Goal: Check status: Check status

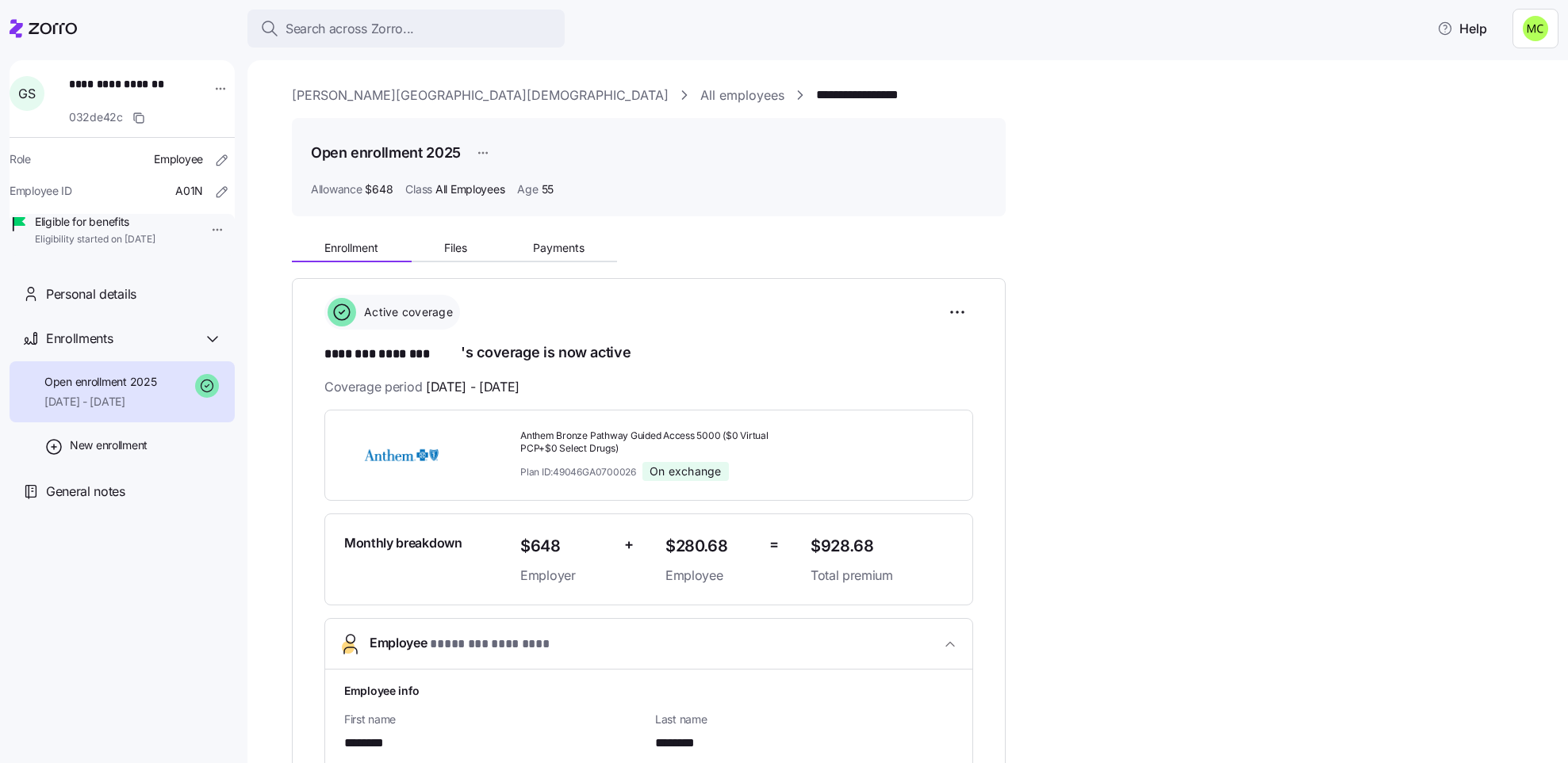
scroll to position [119, 0]
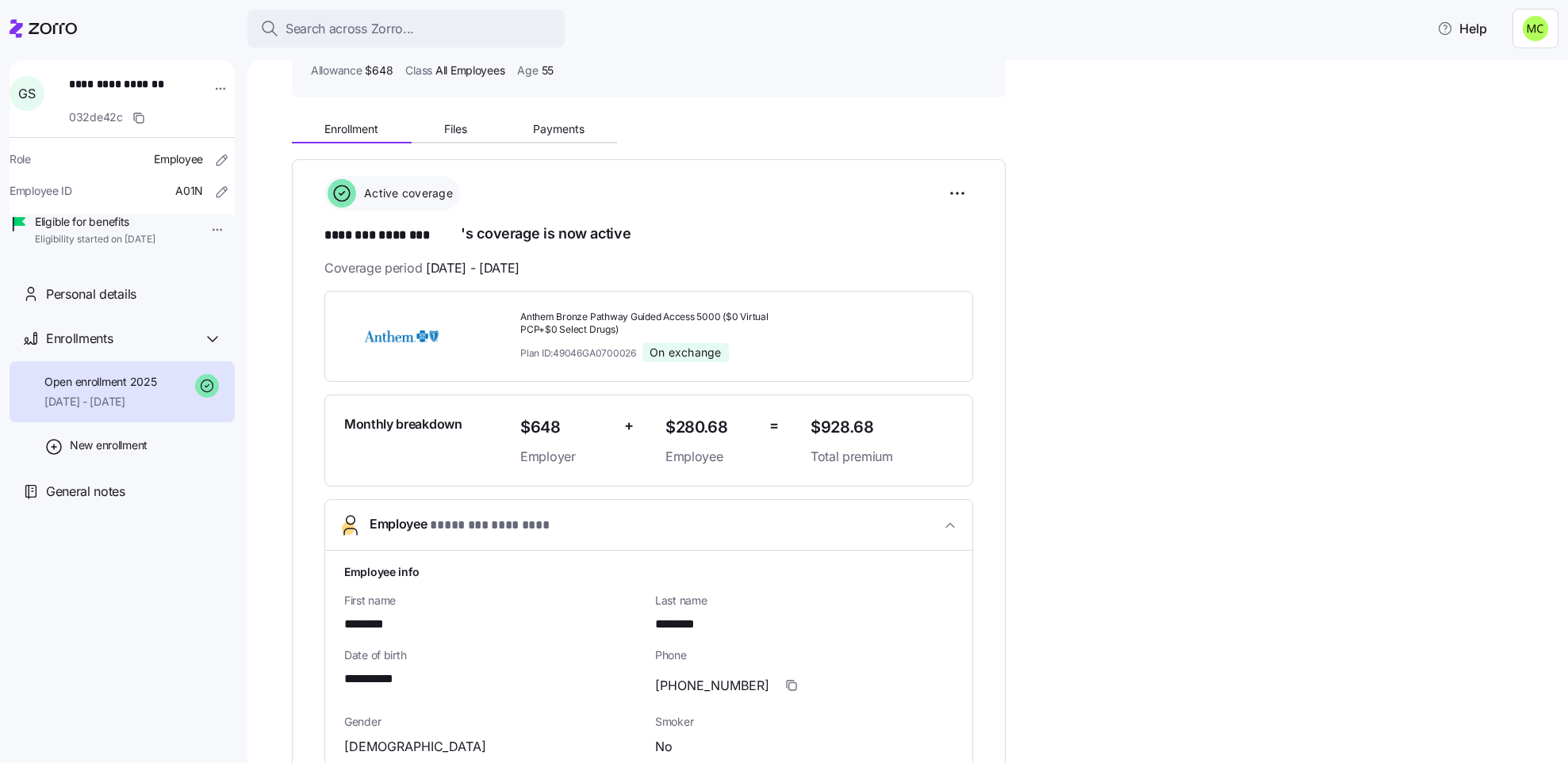
drag, startPoint x: 1185, startPoint y: 146, endPoint x: 1155, endPoint y: 148, distance: 30.1
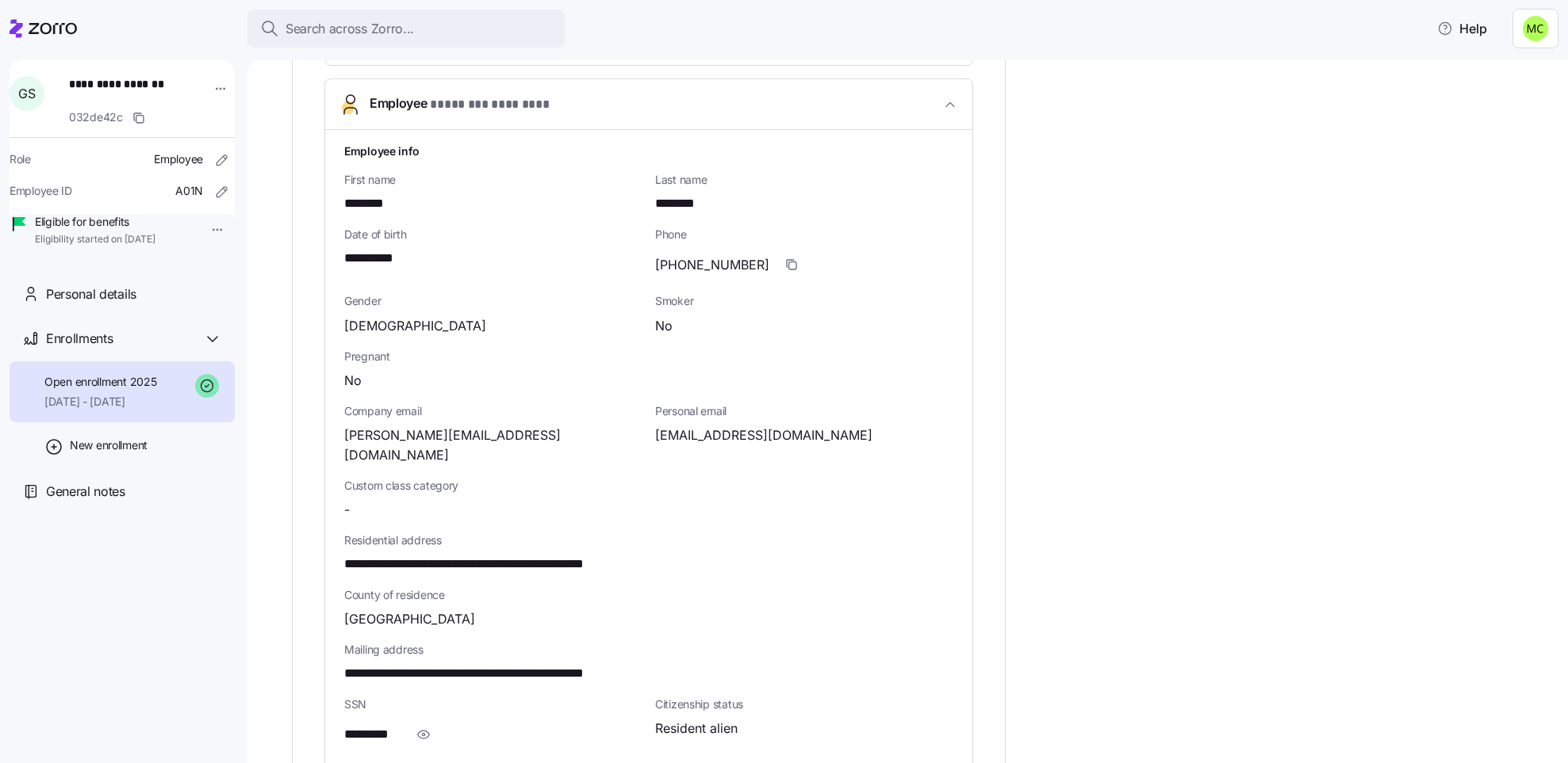
scroll to position [594, 0]
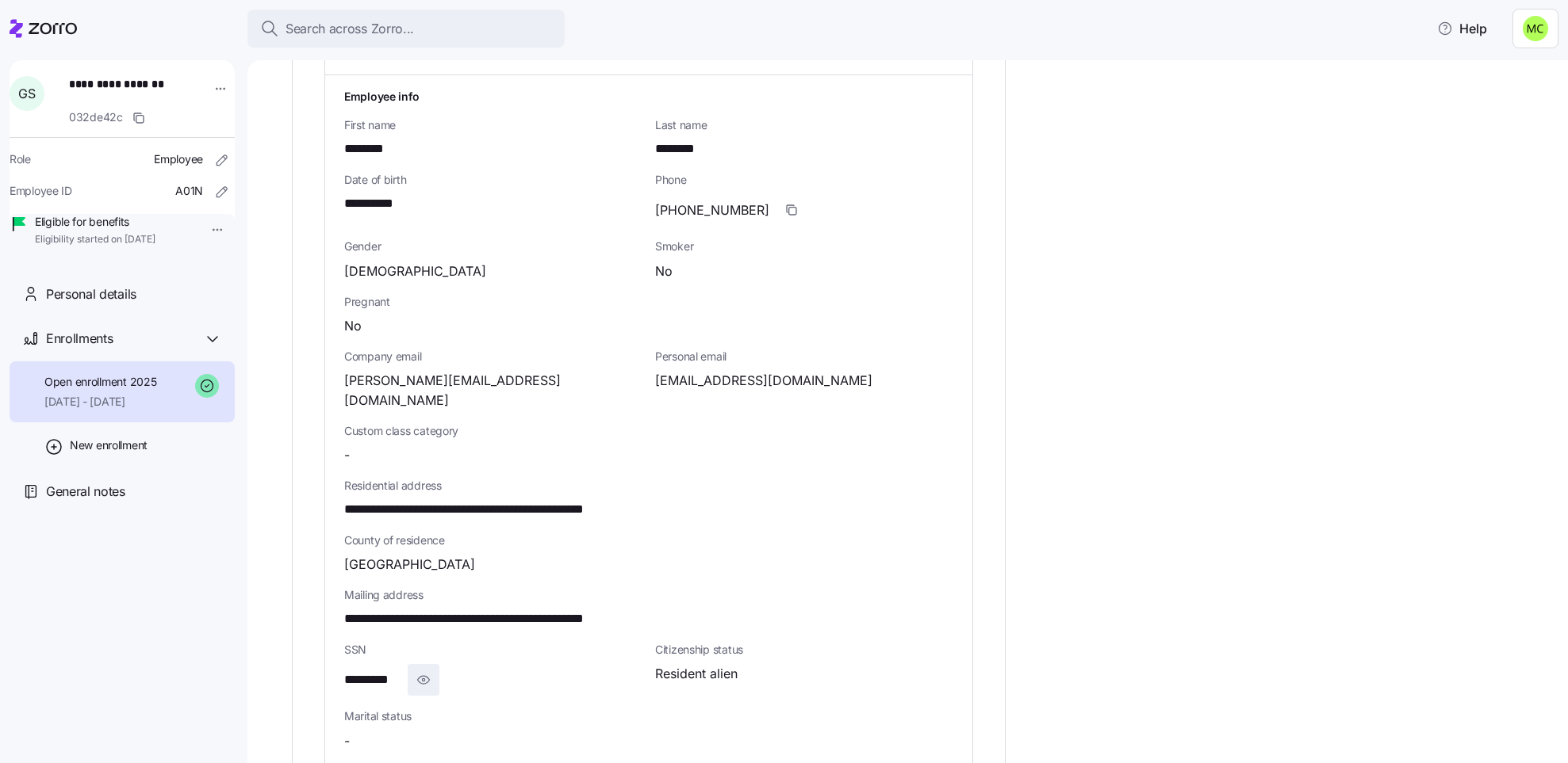
click at [425, 670] on icon "button" at bounding box center [424, 680] width 16 height 19
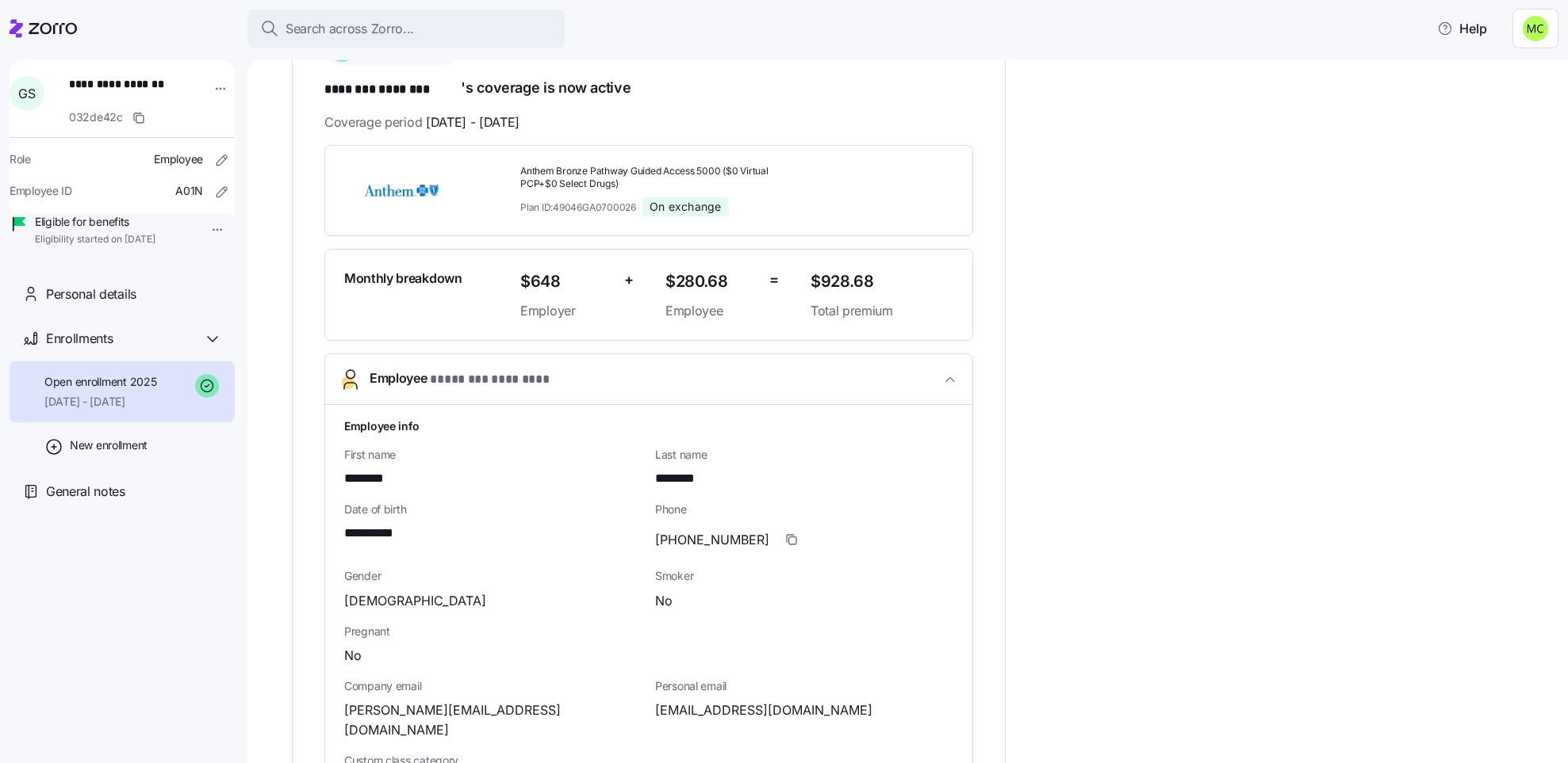
scroll to position [146, 0]
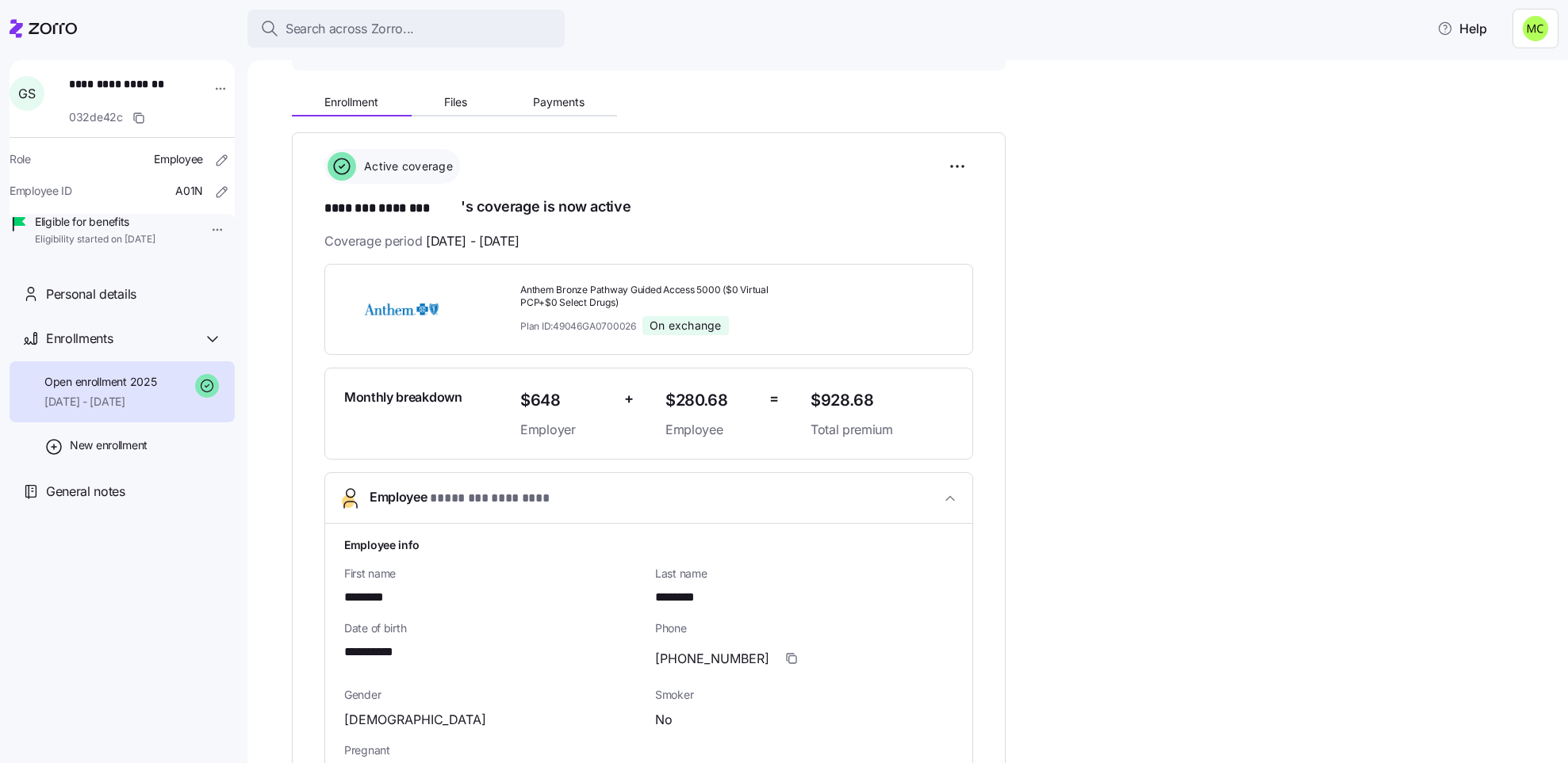
drag, startPoint x: 564, startPoint y: 240, endPoint x: 439, endPoint y: 238, distance: 125.0
click at [439, 238] on span "01/01/2025 - 12/31/2025" at bounding box center [472, 241] width 94 height 20
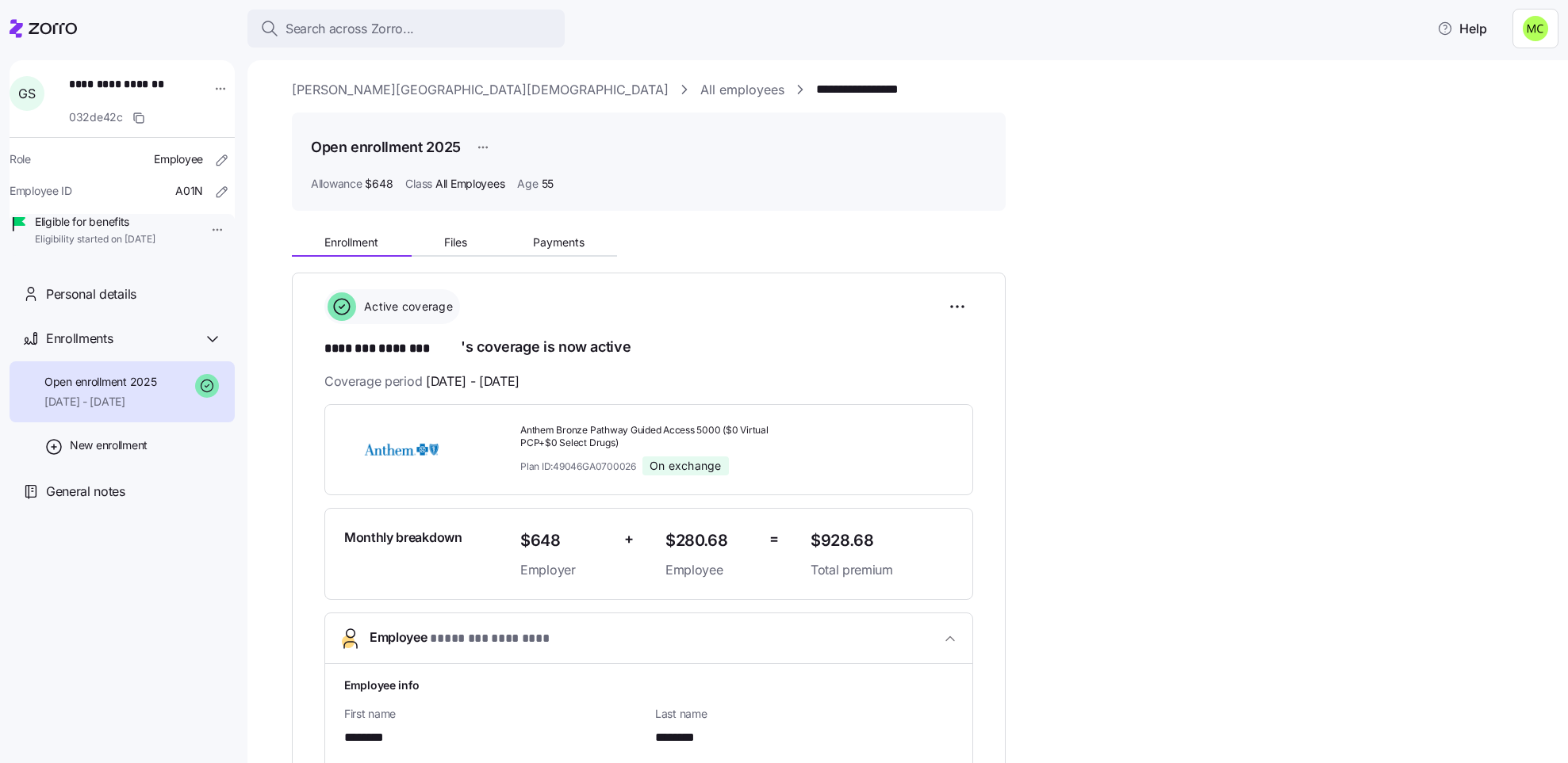
scroll to position [0, 0]
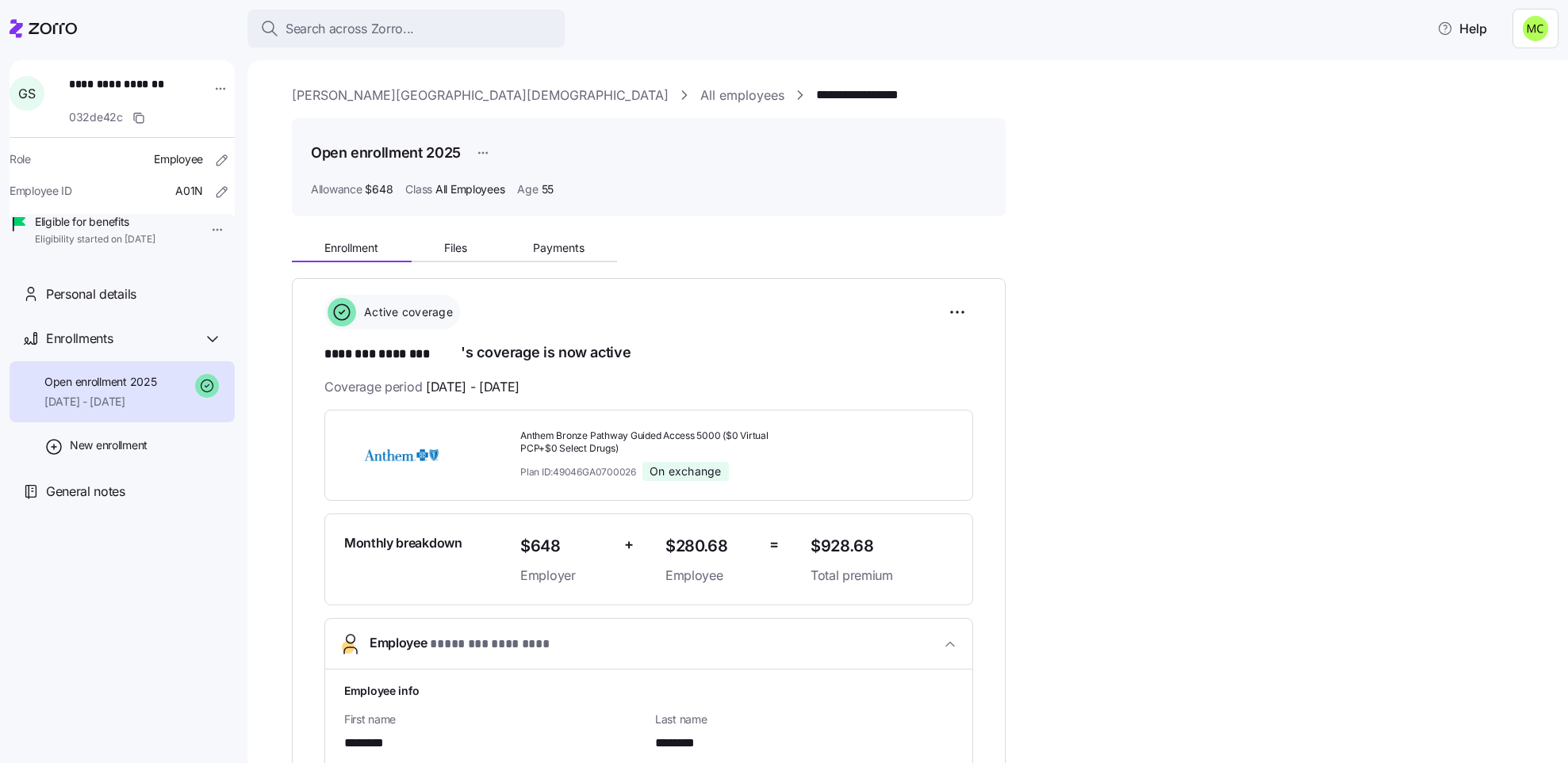
click at [341, 95] on link "[PERSON_NAME][GEOGRAPHIC_DATA][DEMOGRAPHIC_DATA]" at bounding box center [480, 95] width 376 height 20
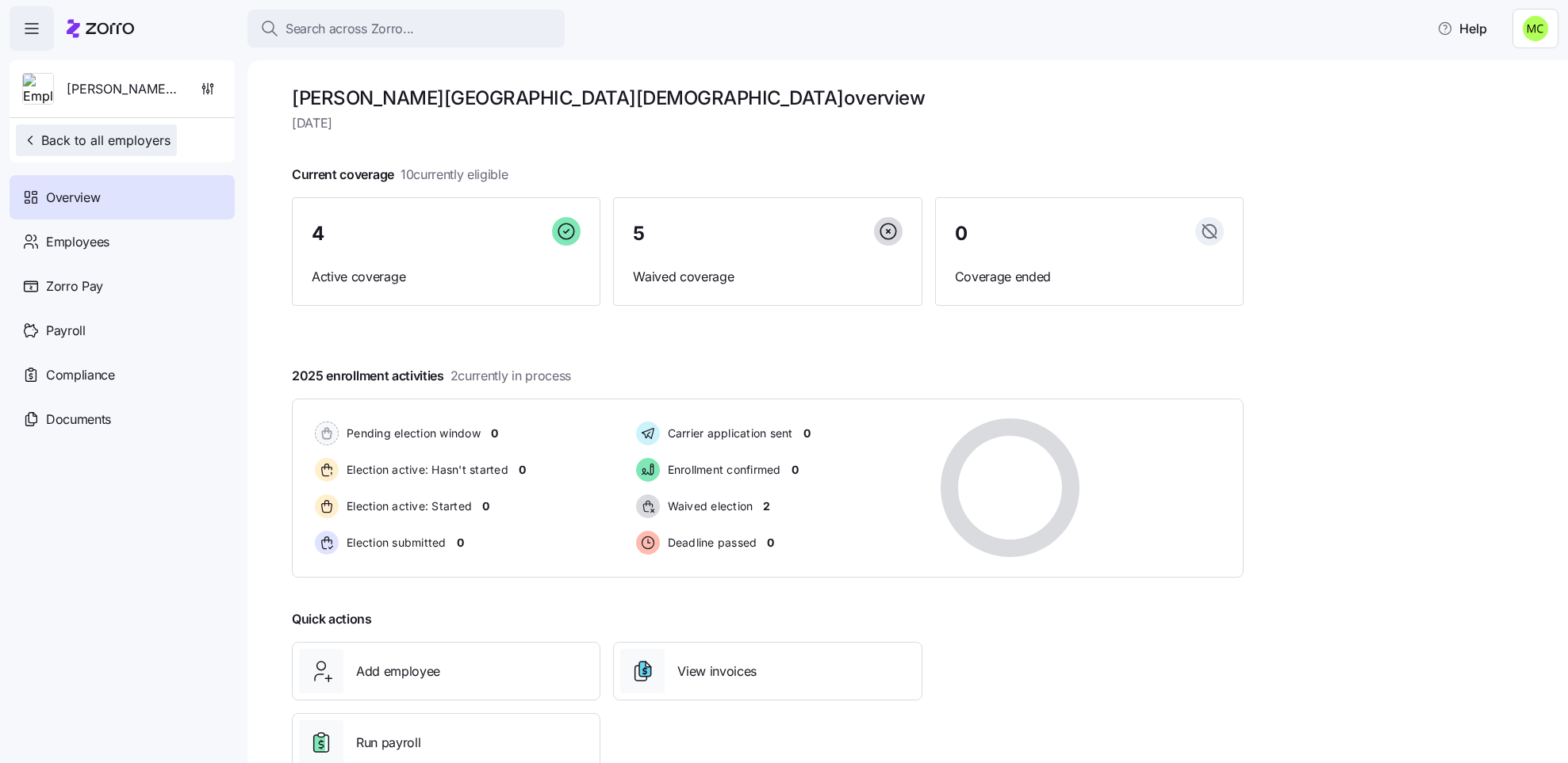
click at [117, 145] on span "Back to all employers" at bounding box center [95, 140] width 148 height 19
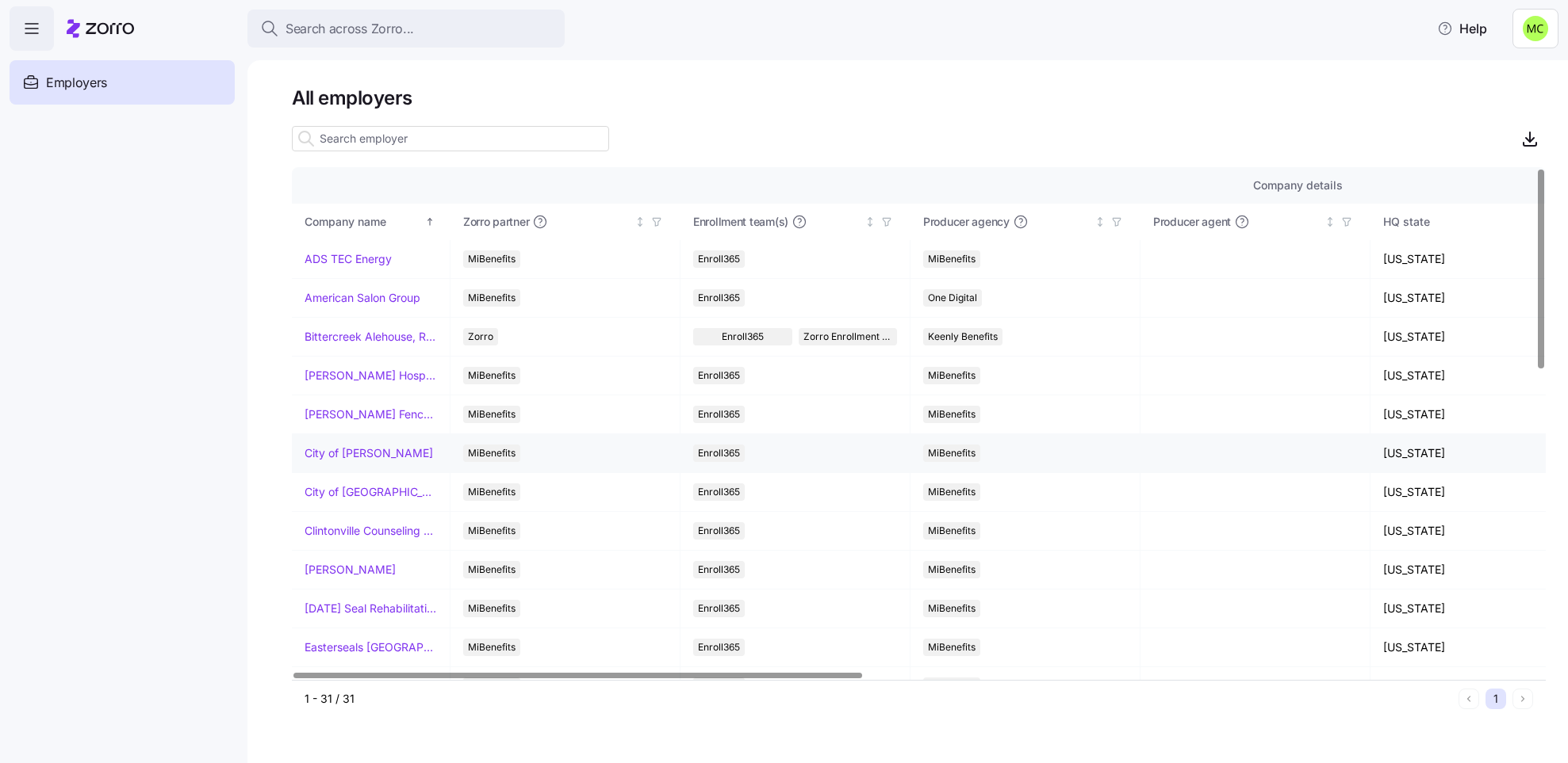
click at [329, 452] on link "City of [PERSON_NAME]" at bounding box center [369, 453] width 129 height 16
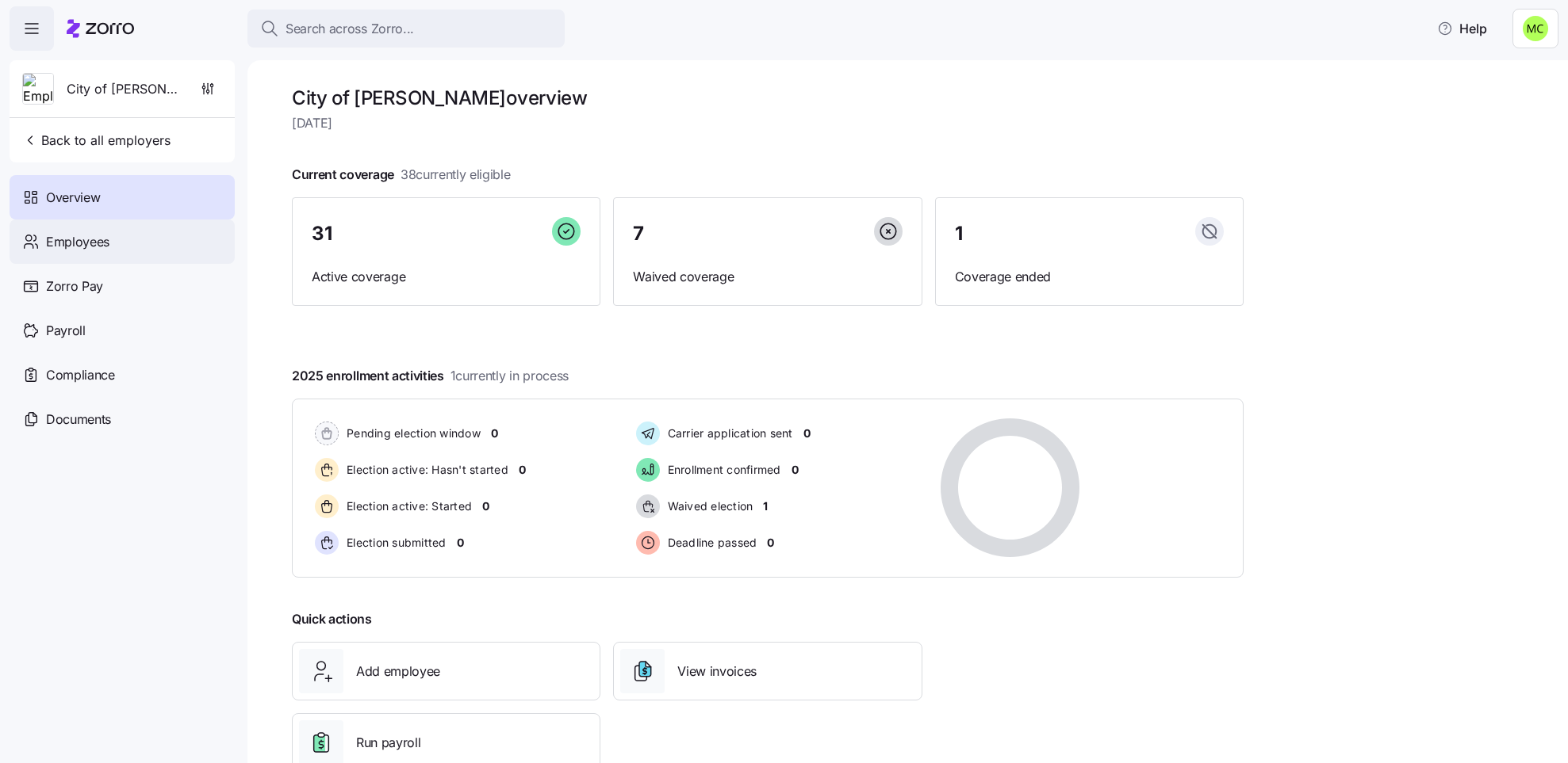
click at [90, 252] on div "Employees" at bounding box center [122, 242] width 225 height 45
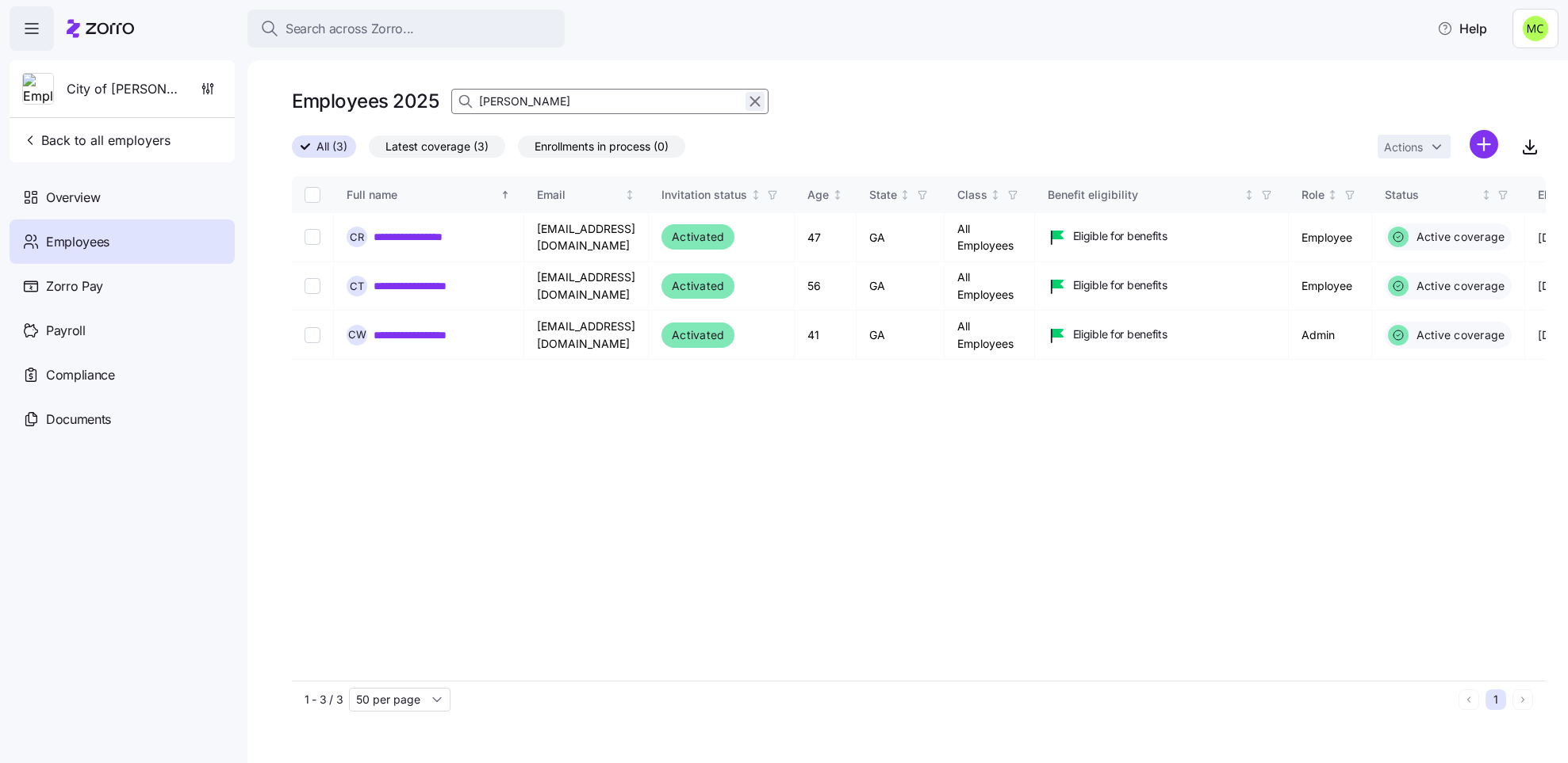
click at [748, 100] on icon "button" at bounding box center [755, 102] width 18 height 19
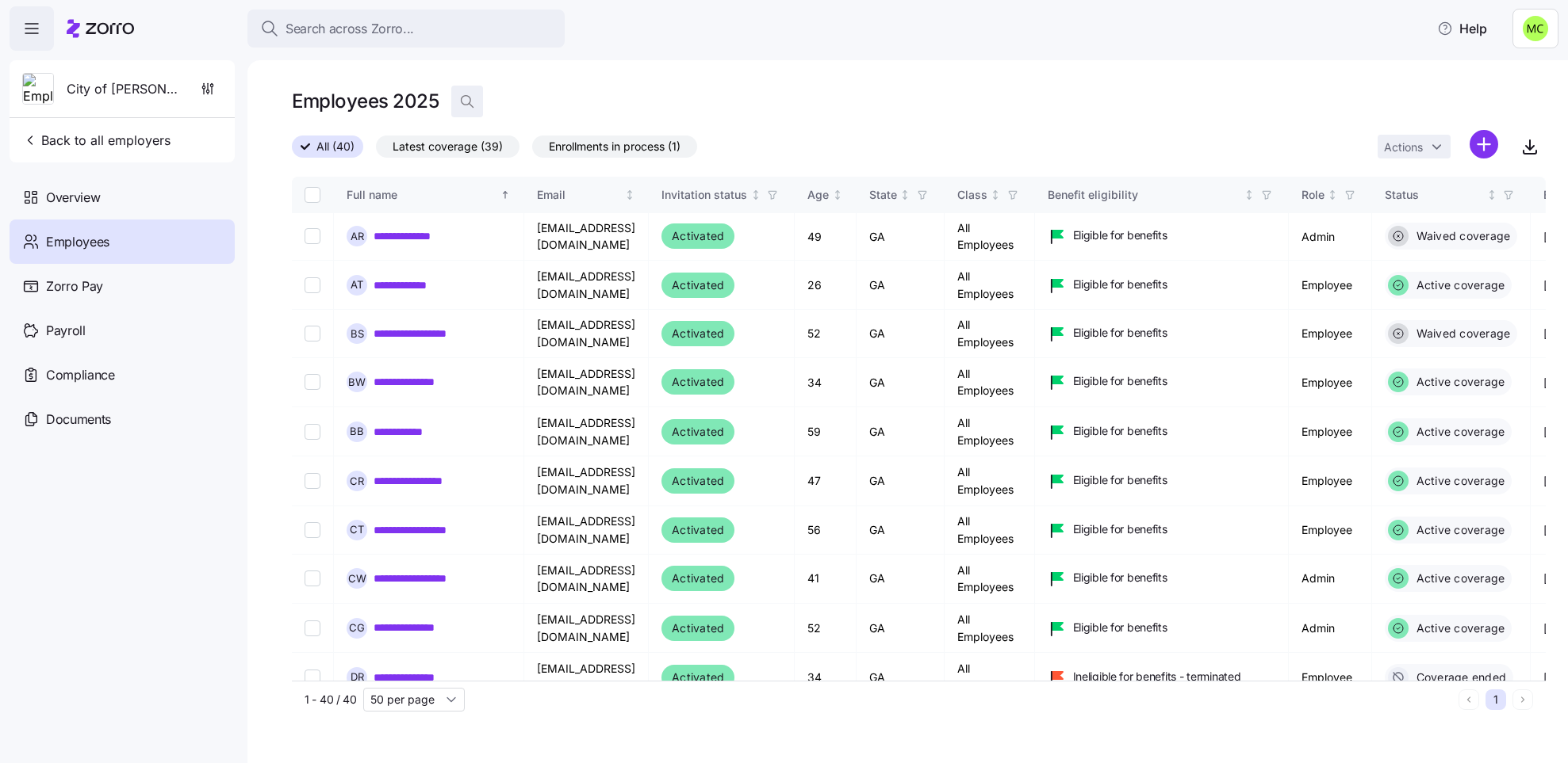
click at [465, 102] on icon "button" at bounding box center [467, 102] width 16 height 16
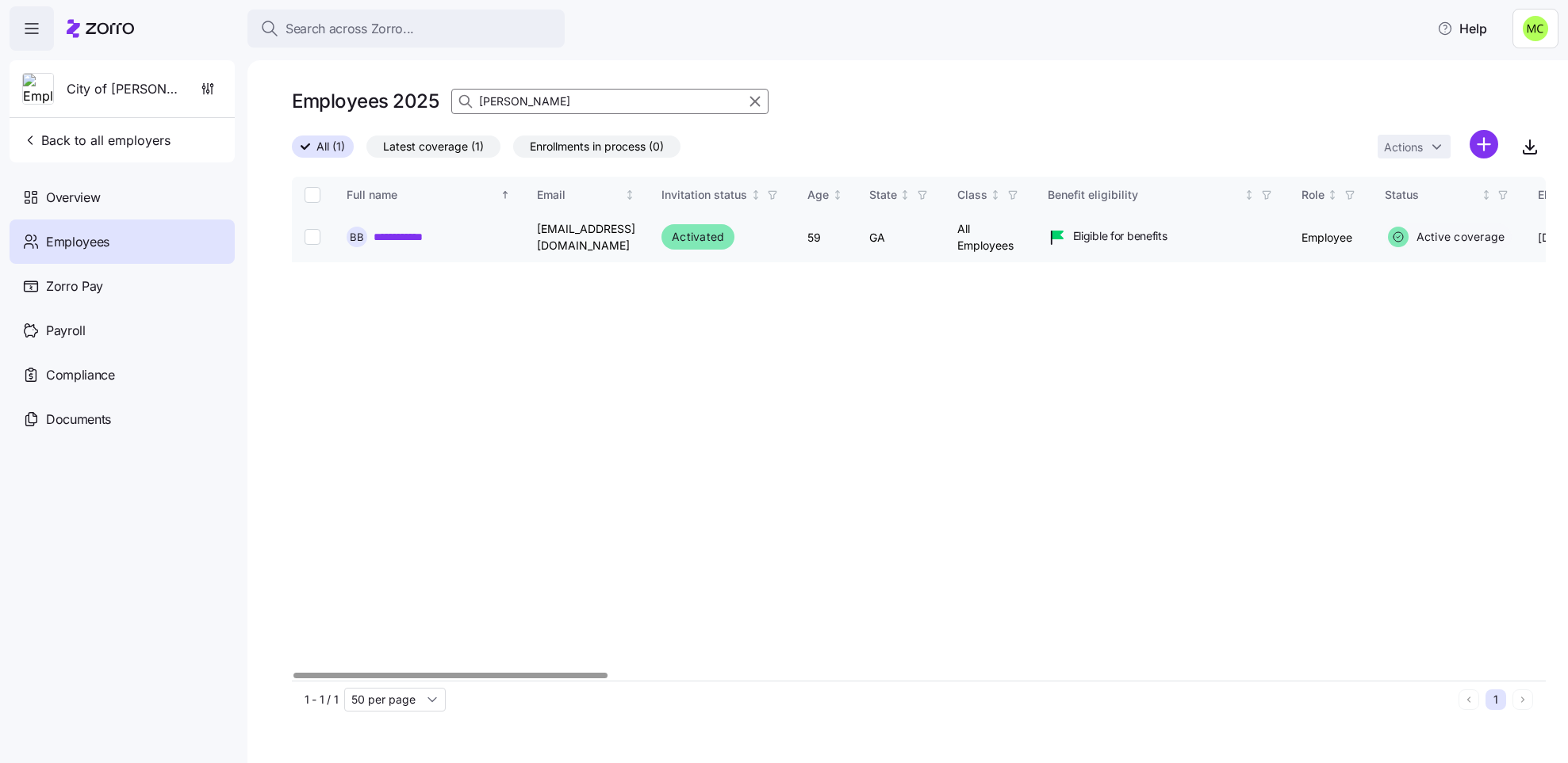
type input "[PERSON_NAME]"
click at [414, 239] on link "**********" at bounding box center [410, 237] width 73 height 16
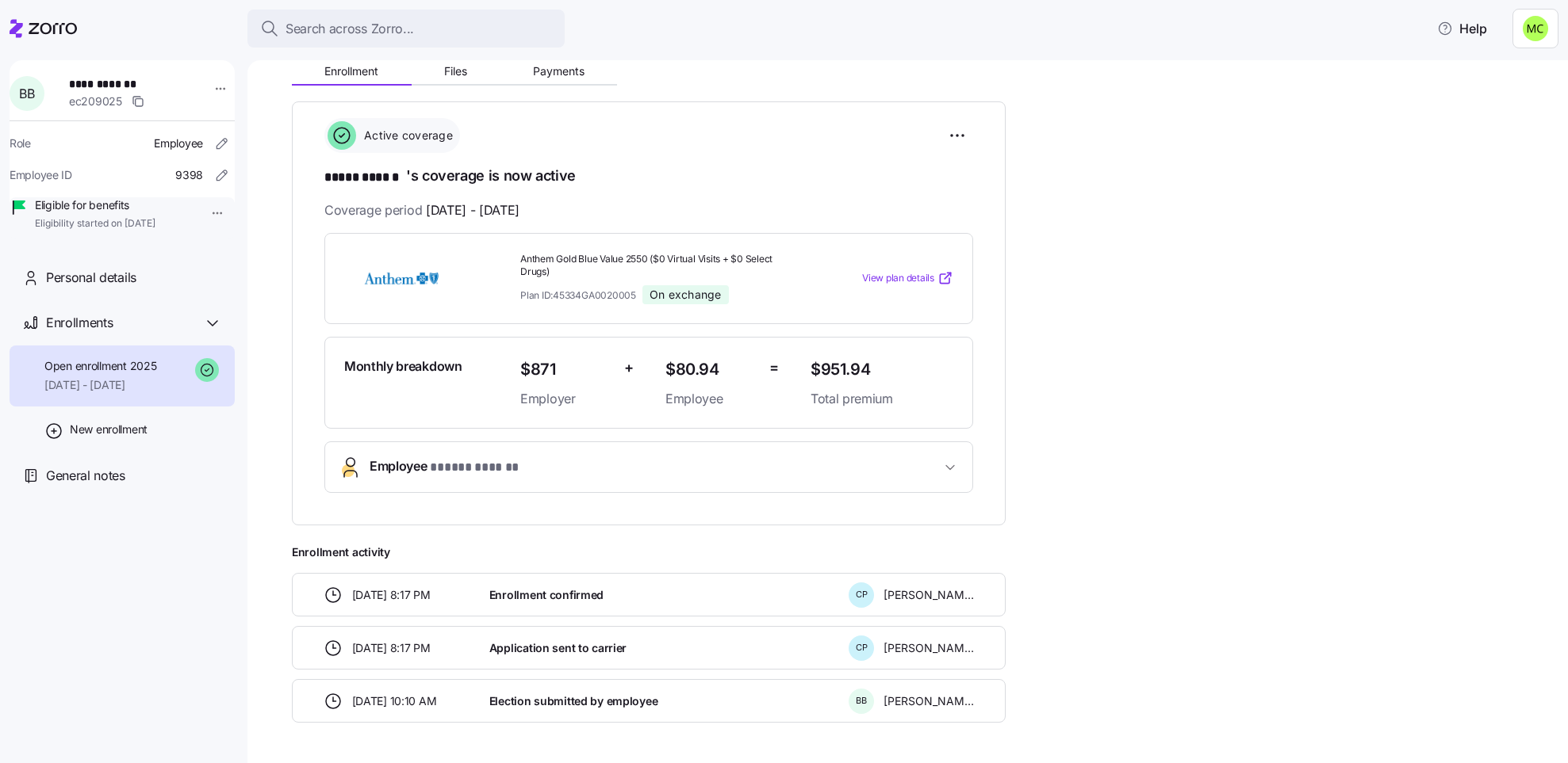
scroll to position [235, 0]
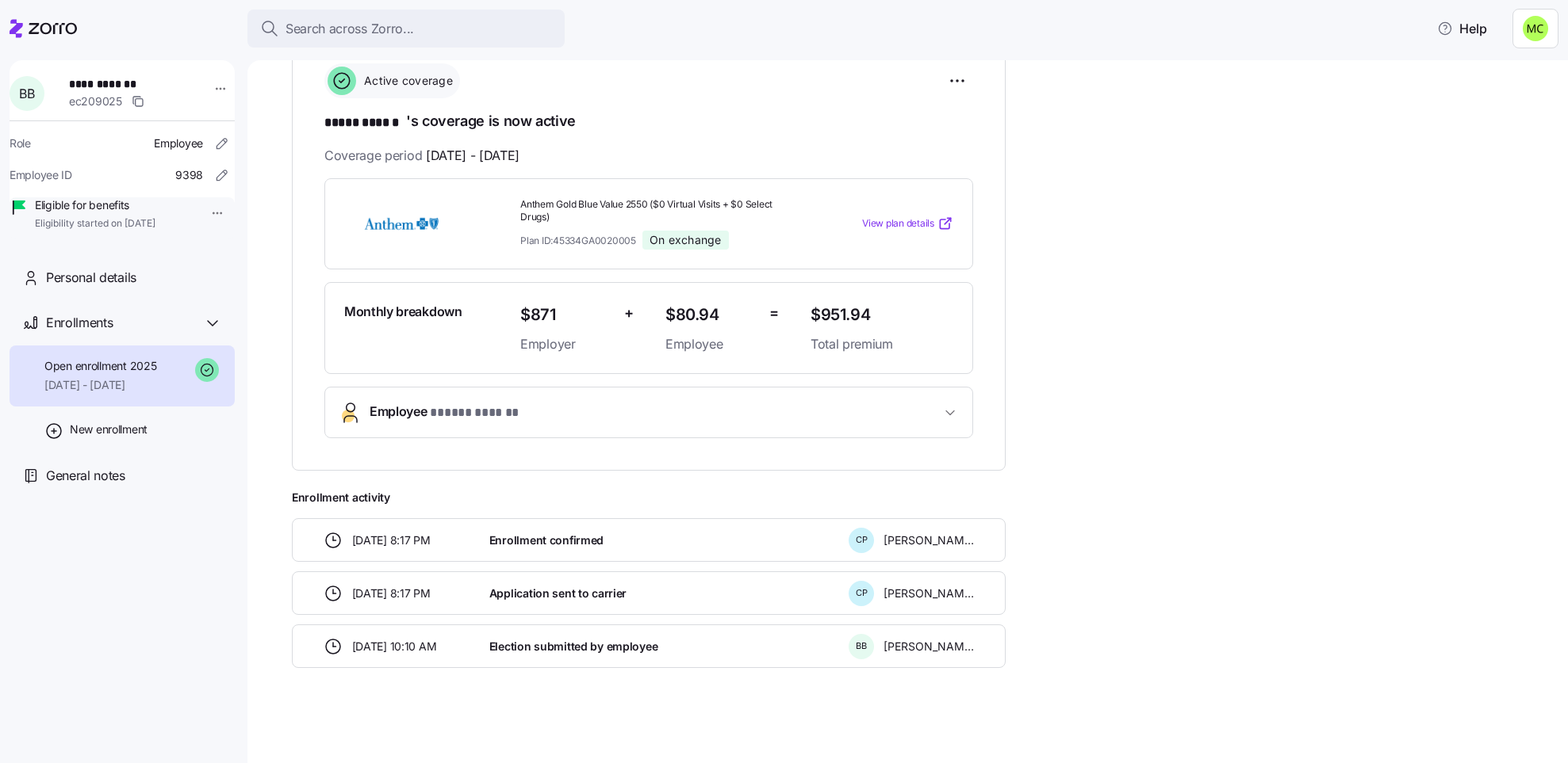
click at [454, 408] on span "* ***** ****** *" at bounding box center [474, 413] width 88 height 20
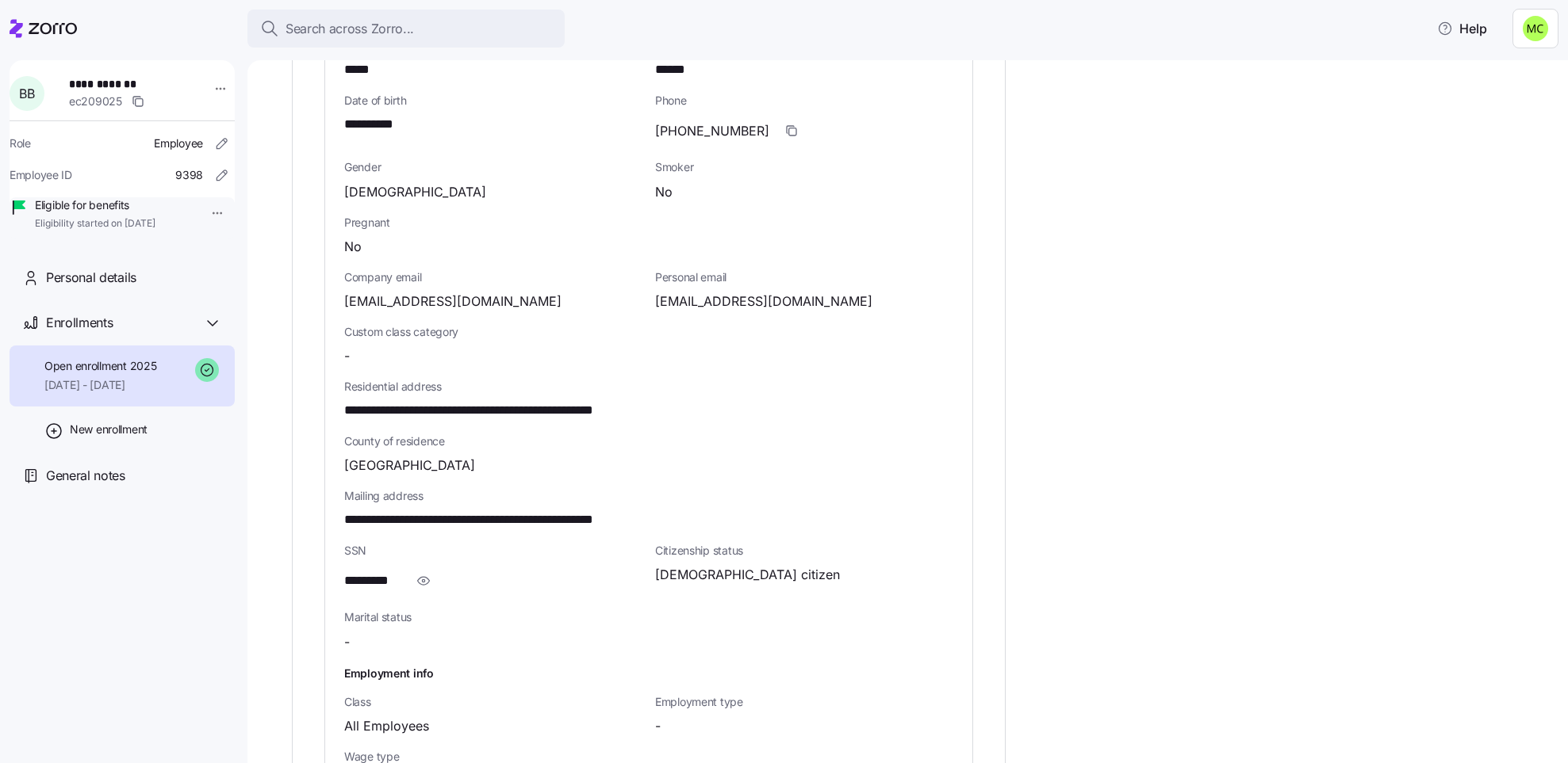
scroll to position [711, 0]
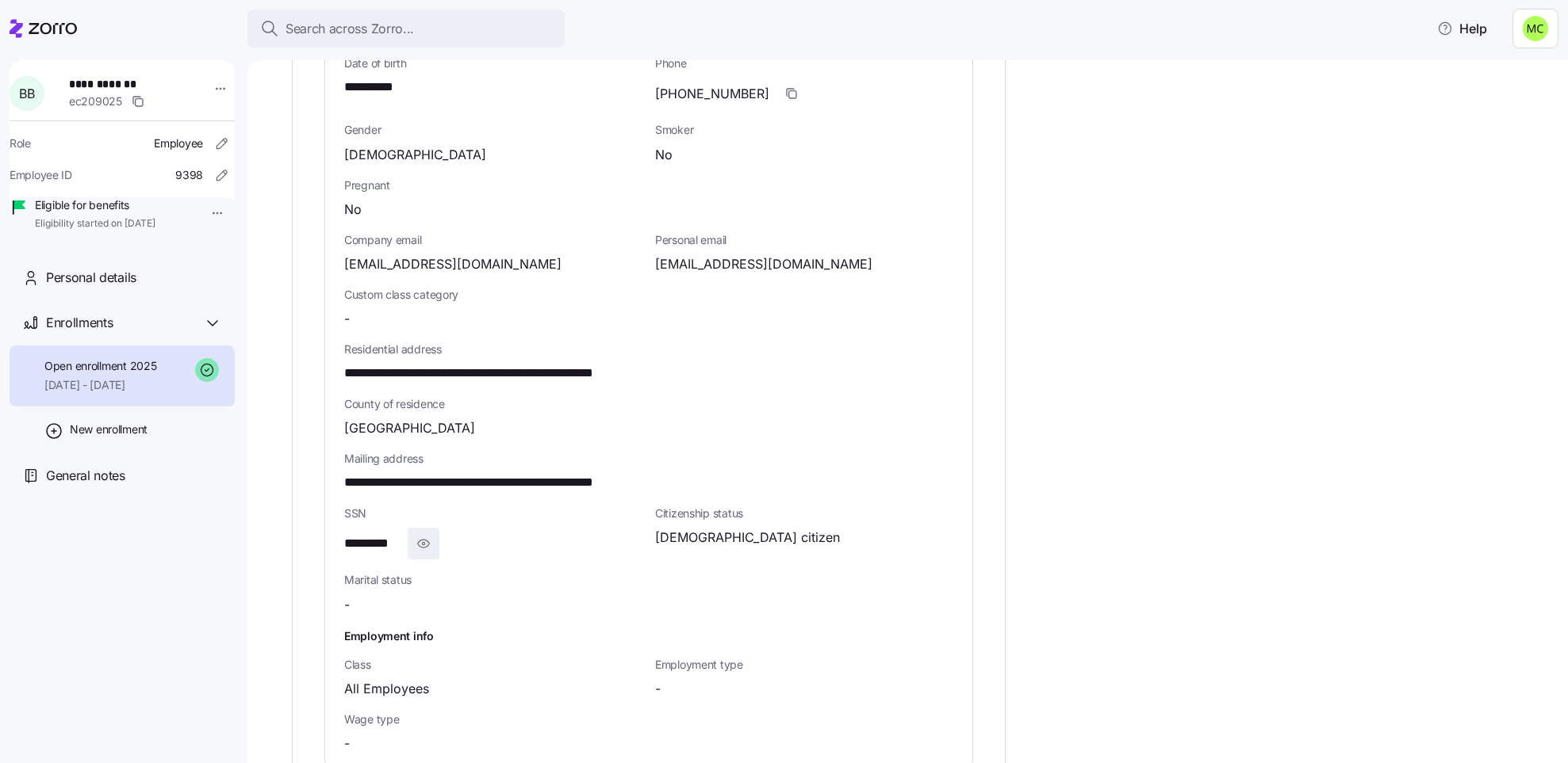
click at [425, 545] on icon "button" at bounding box center [424, 544] width 16 height 19
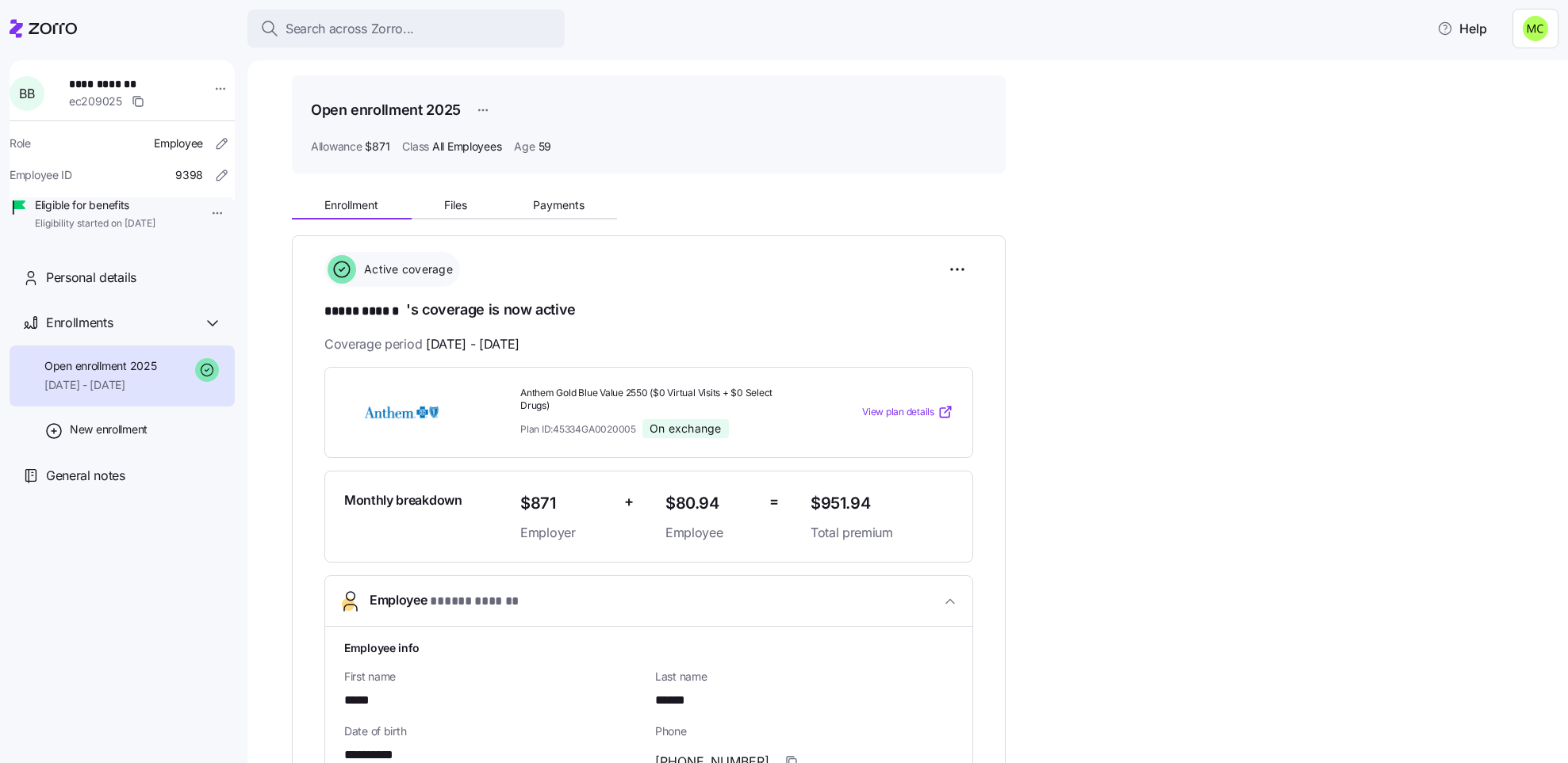
scroll to position [0, 0]
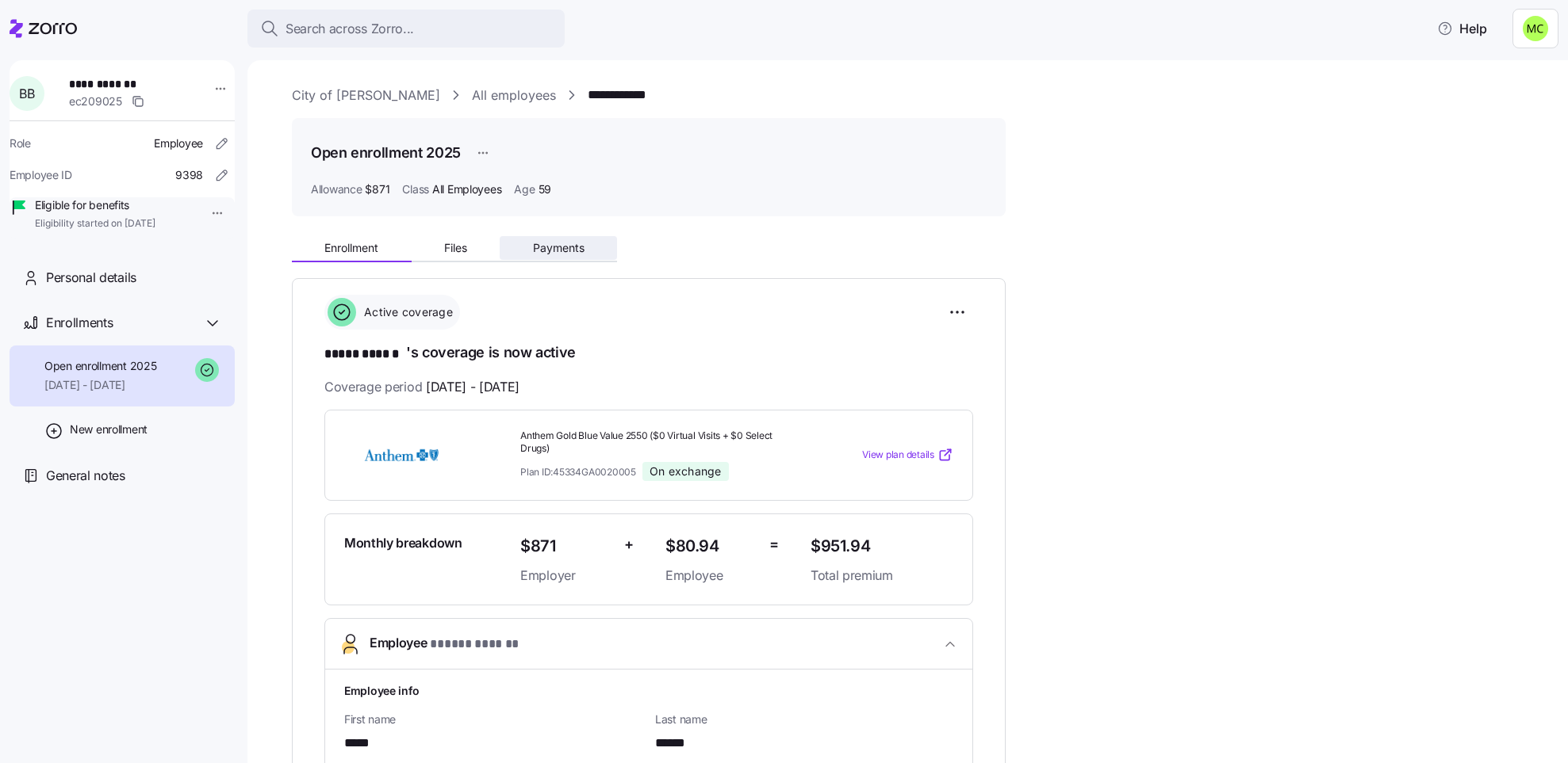
click at [548, 248] on span "Payments" at bounding box center [559, 248] width 52 height 11
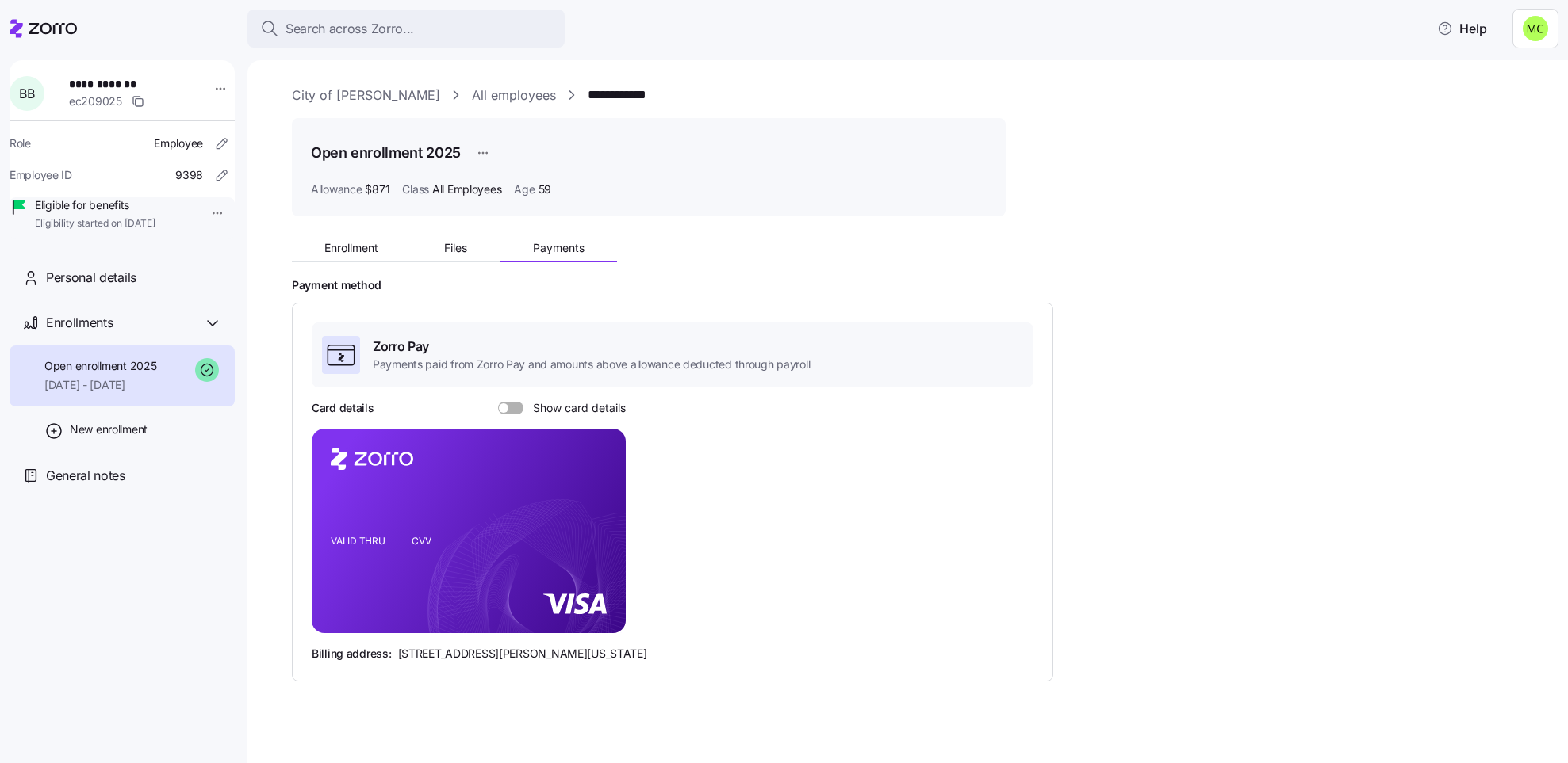
click at [512, 407] on span at bounding box center [517, 408] width 16 height 12
click at [498, 402] on input "Show card details" at bounding box center [498, 402] width 0 height 0
click at [324, 31] on span "Search across Zorro..." at bounding box center [349, 29] width 129 height 20
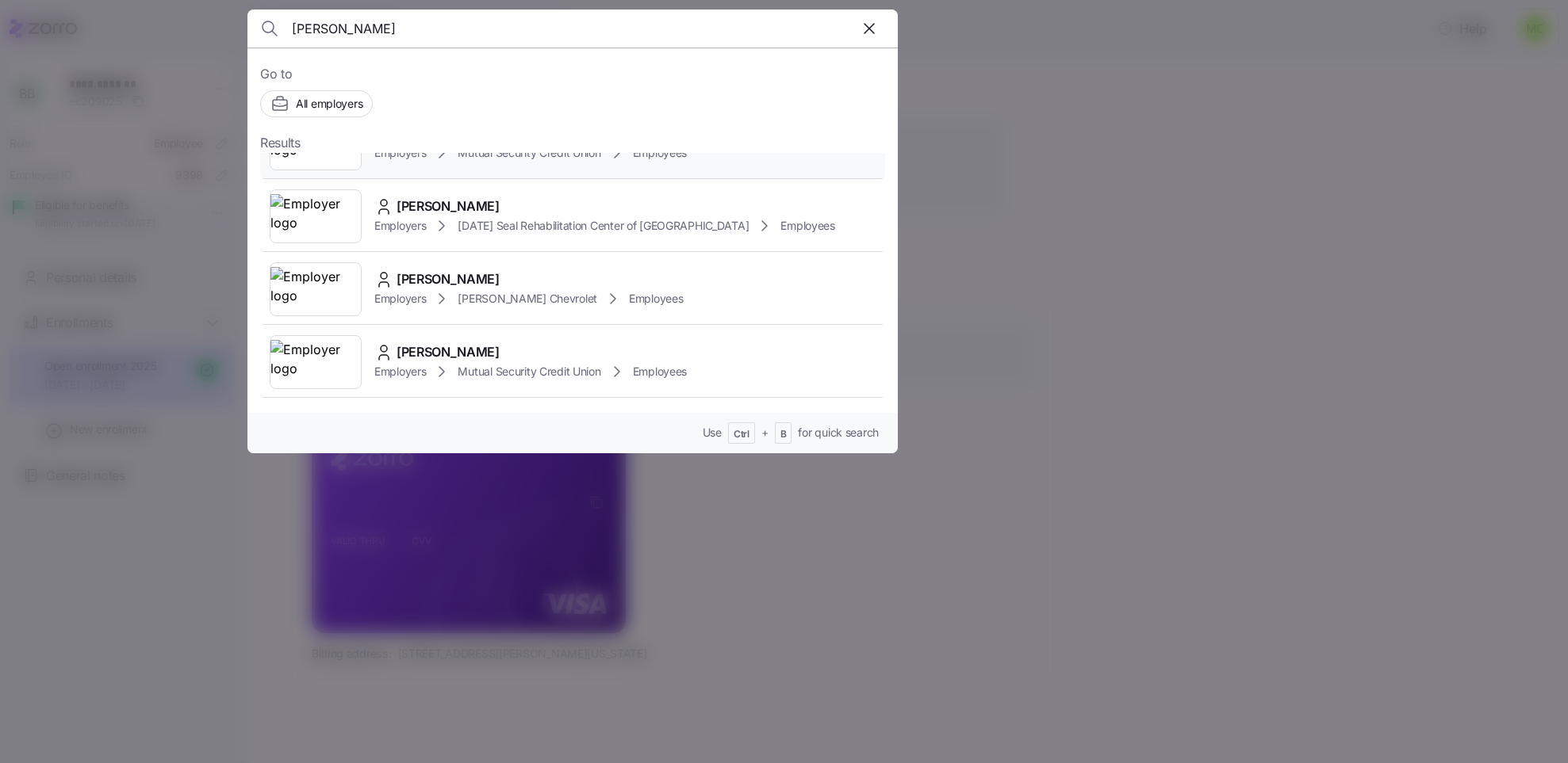
scroll to position [238, 0]
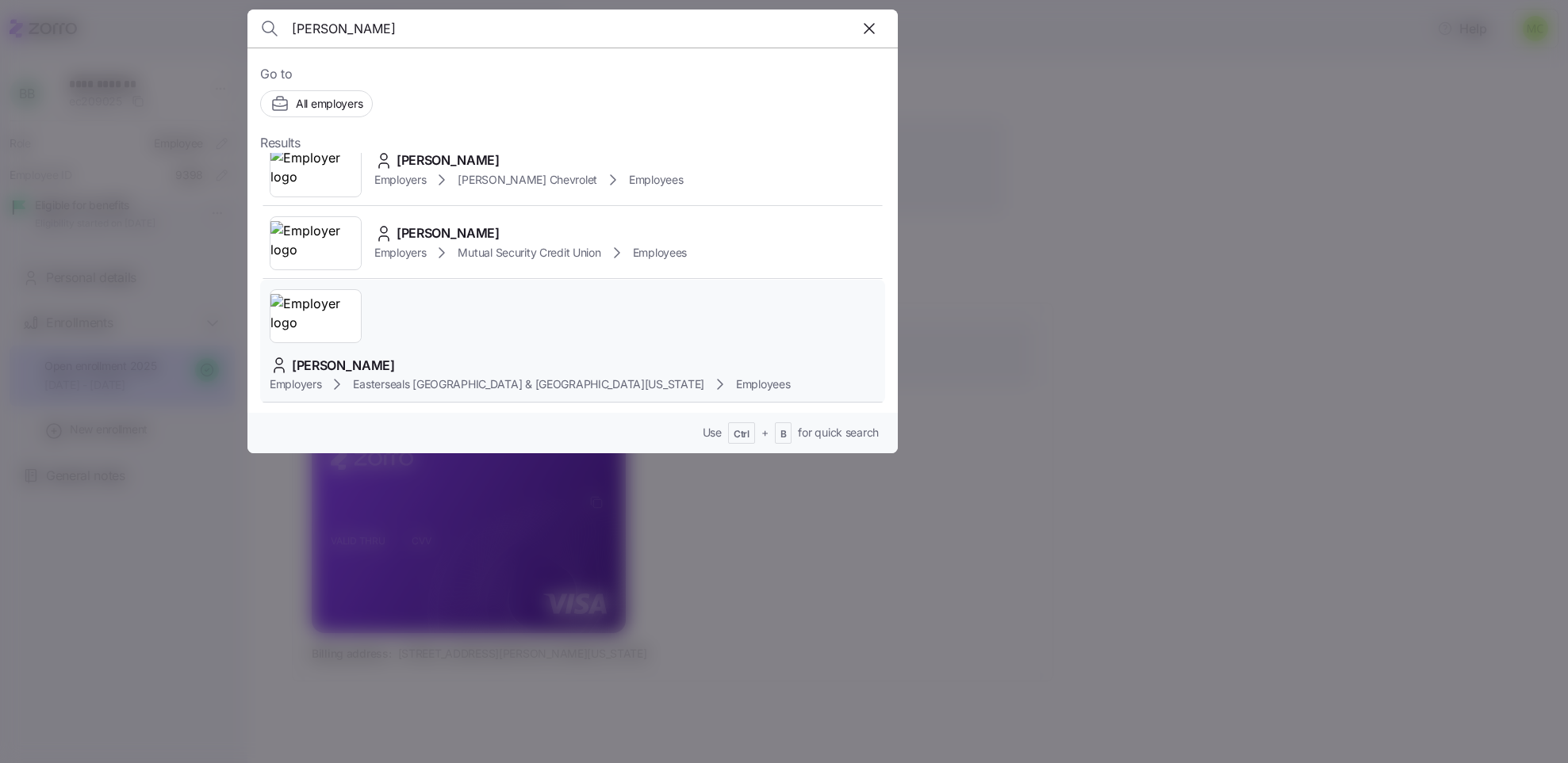
type input "[PERSON_NAME]"
click at [395, 356] on span "[PERSON_NAME]" at bounding box center [343, 366] width 103 height 20
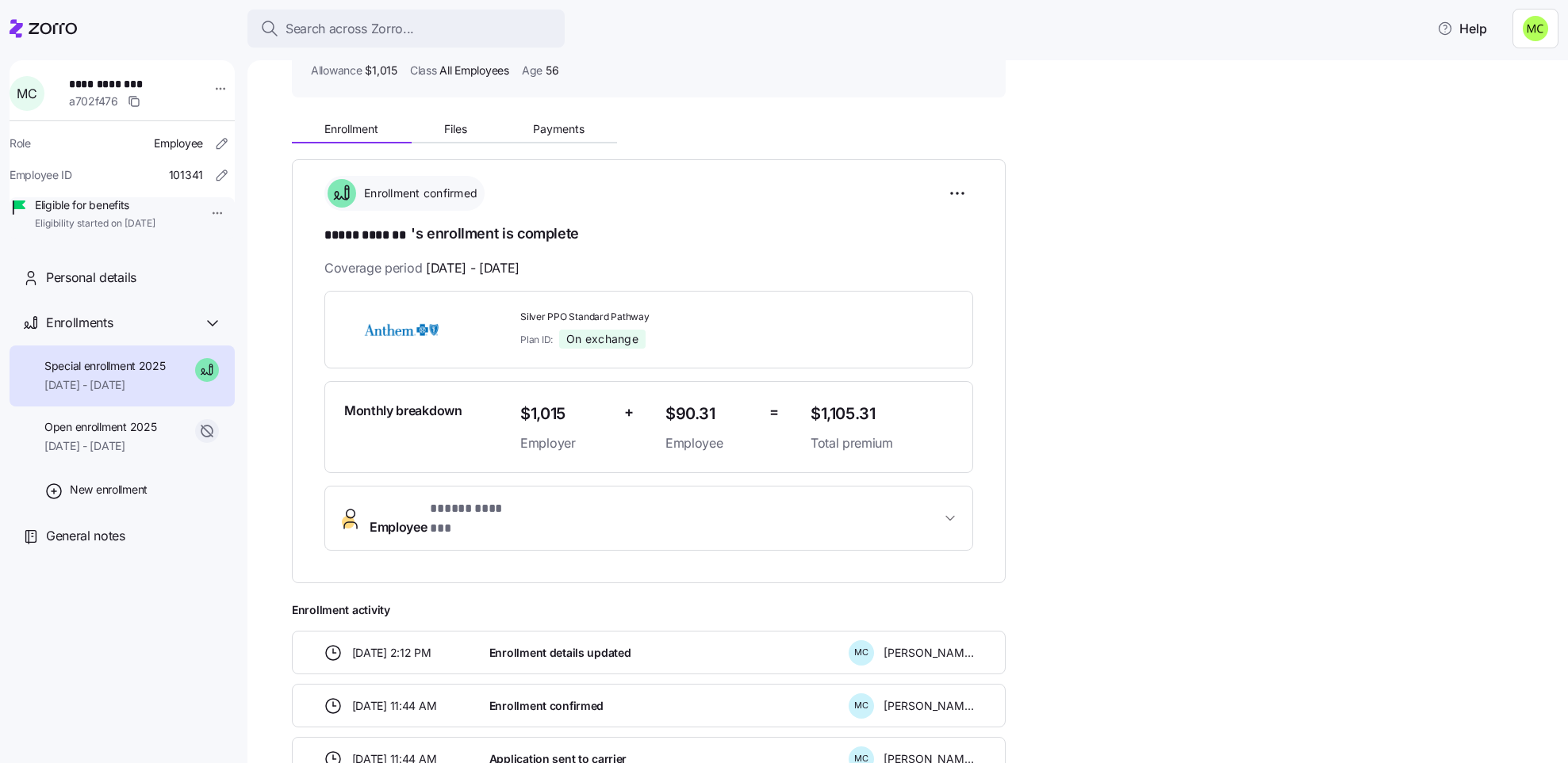
scroll to position [238, 0]
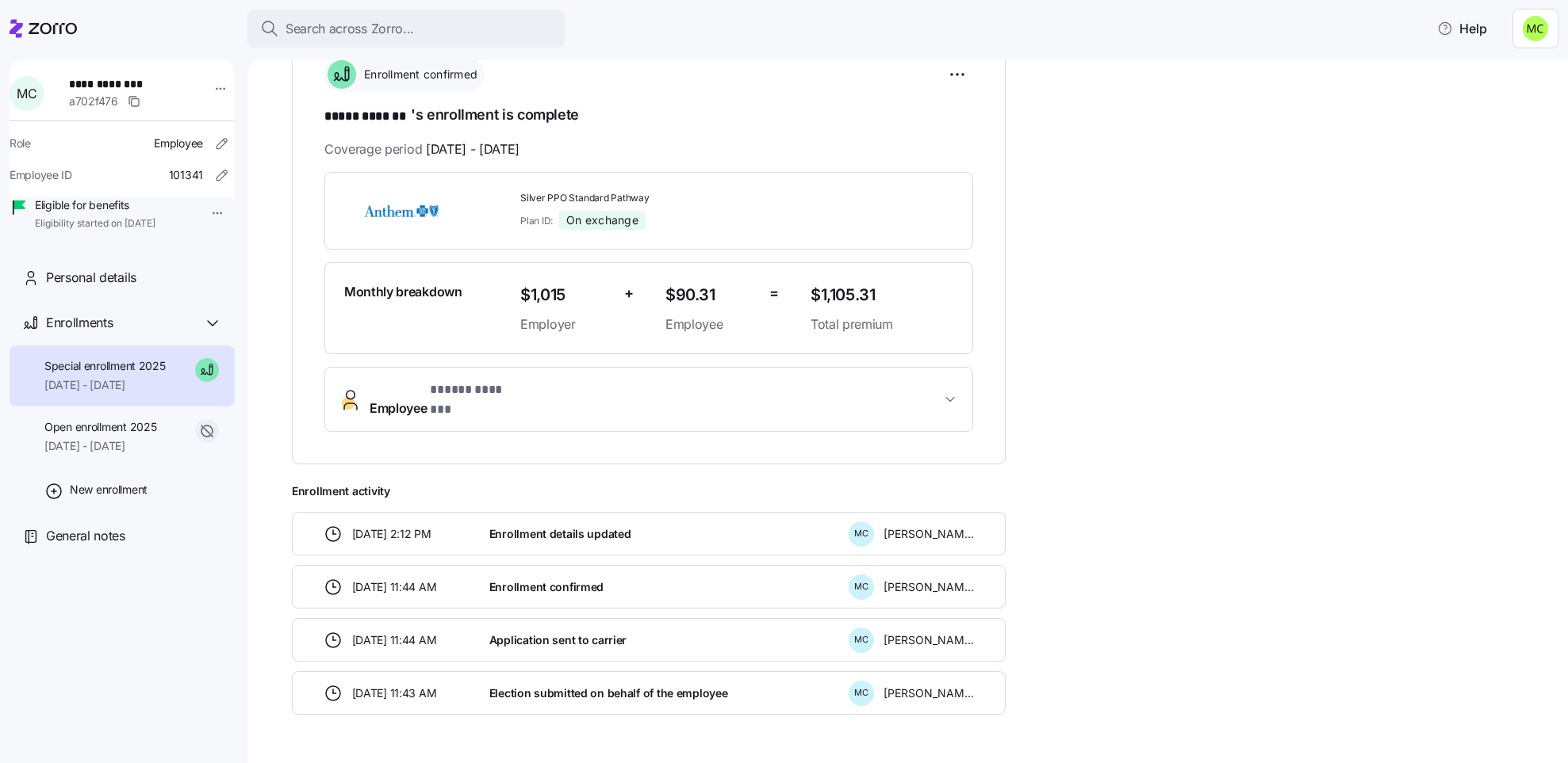
click at [458, 388] on span "* ***** ******* *" at bounding box center [476, 390] width 94 height 20
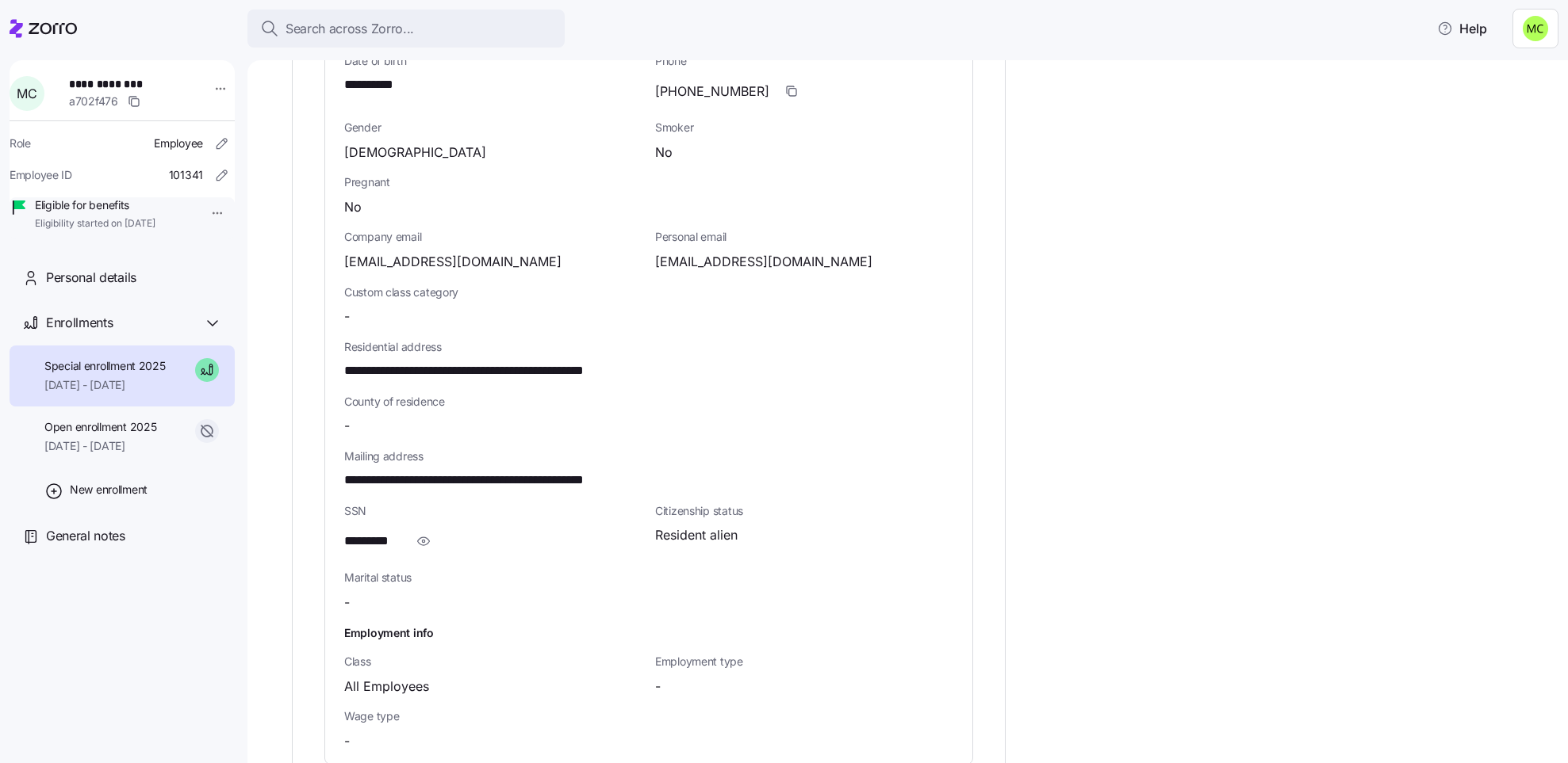
scroll to position [832, 0]
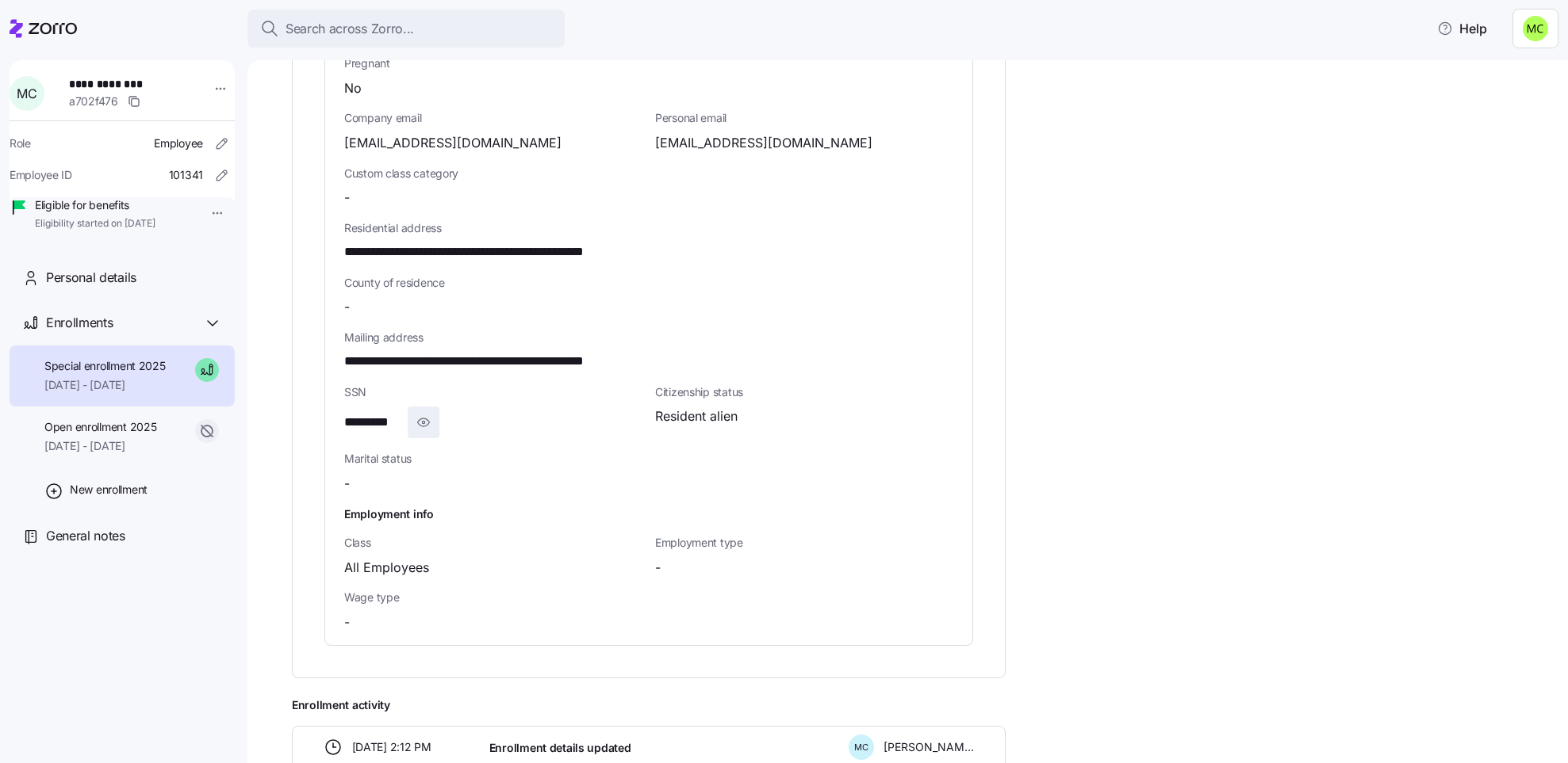
click at [426, 413] on icon "button" at bounding box center [424, 423] width 16 height 19
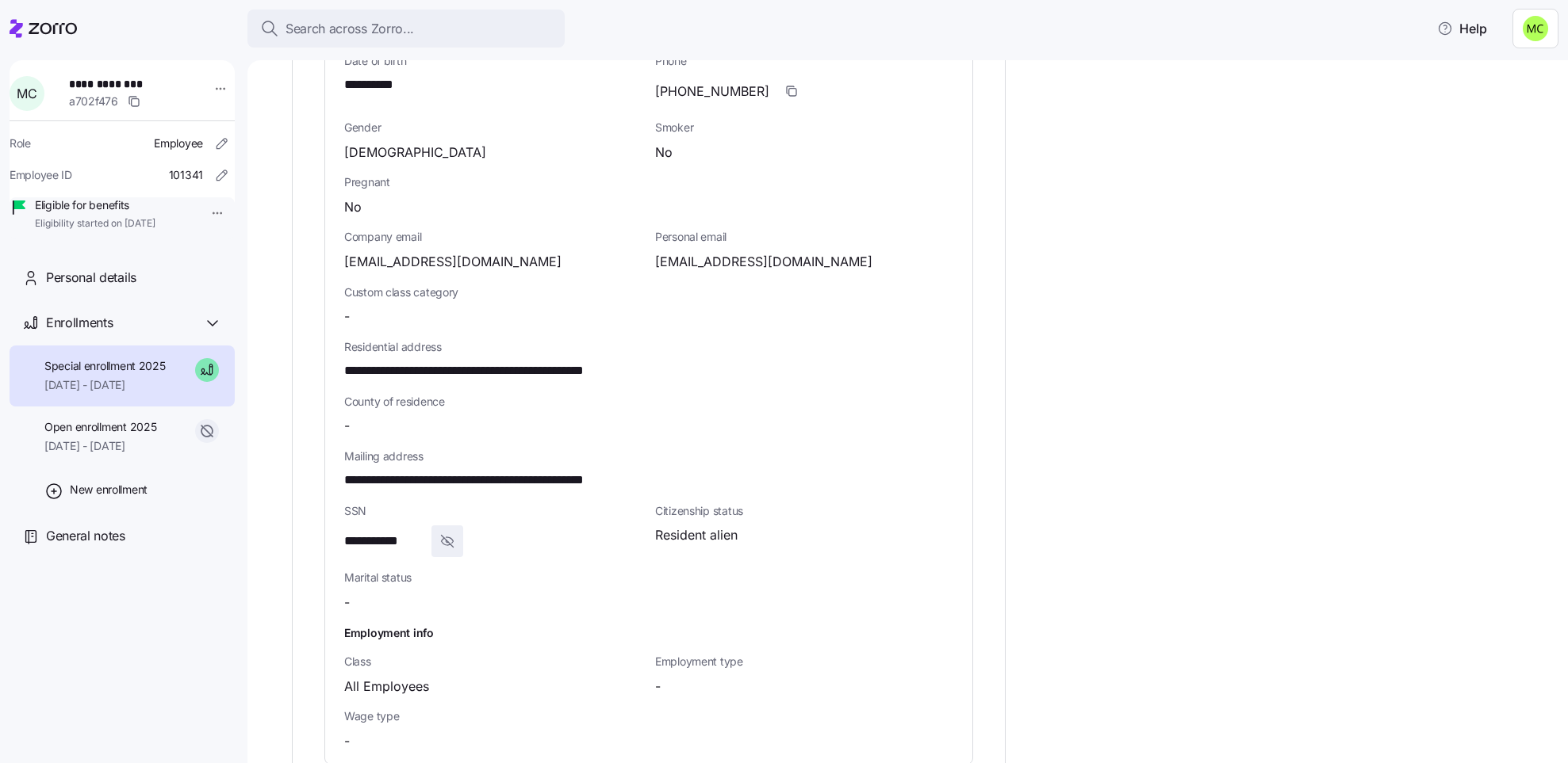
scroll to position [594, 0]
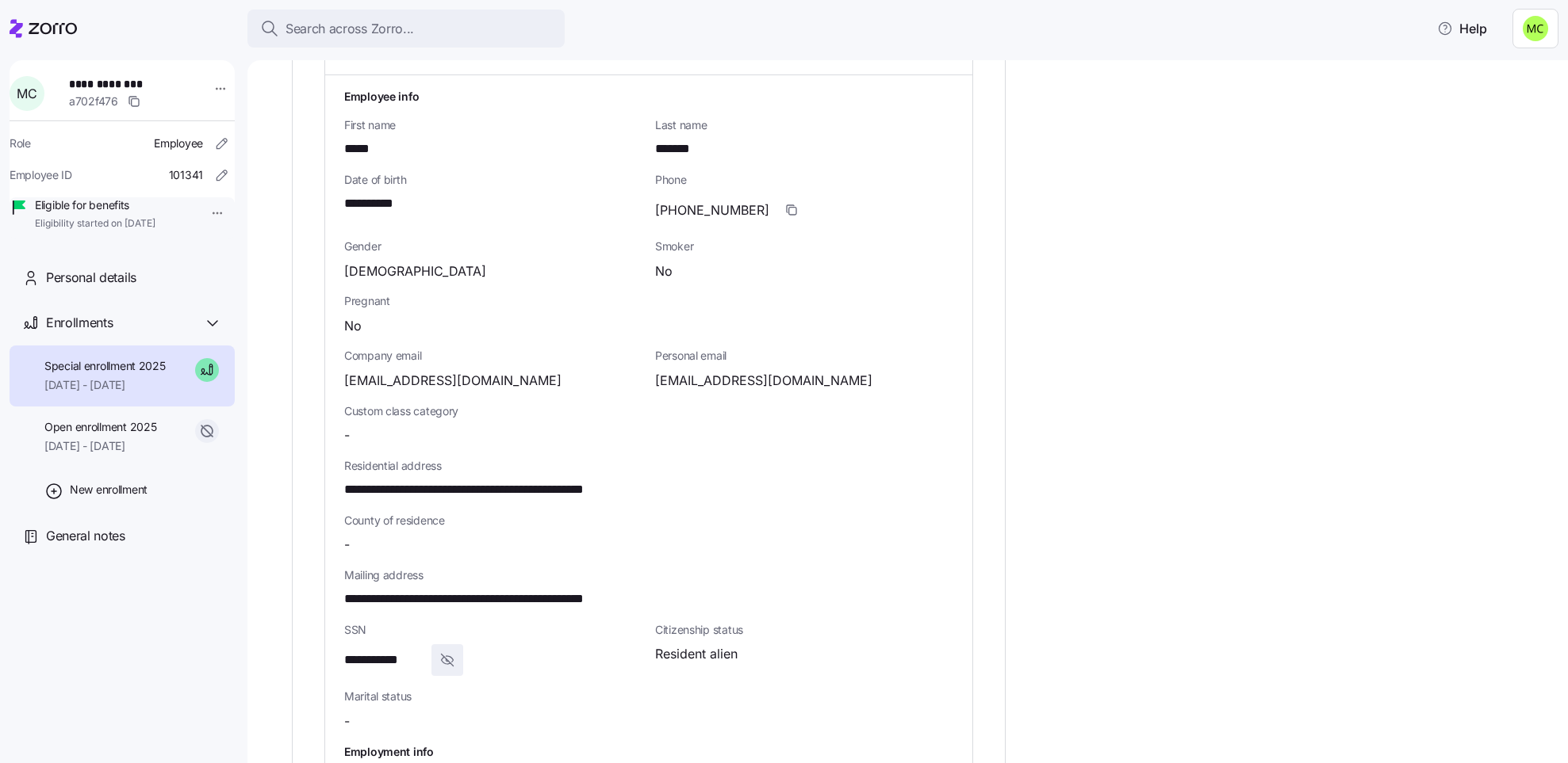
drag, startPoint x: 369, startPoint y: 500, endPoint x: 367, endPoint y: 491, distance: 9.2
drag, startPoint x: 367, startPoint y: 491, endPoint x: 350, endPoint y: 488, distance: 17.3
click at [350, 488] on div "**********" at bounding box center [649, 479] width 622 height 55
